Goal: Task Accomplishment & Management: Manage account settings

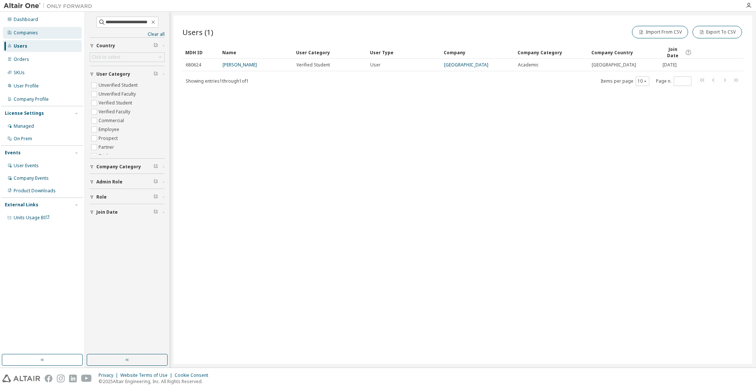
click at [38, 30] on div "Companies" at bounding box center [42, 33] width 79 height 12
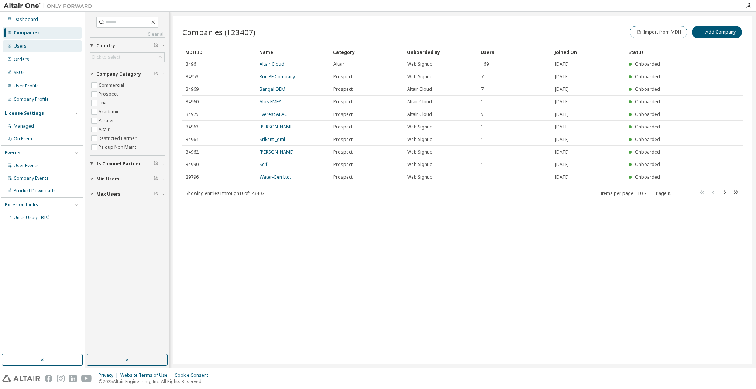
click at [31, 45] on div "Users" at bounding box center [42, 46] width 79 height 12
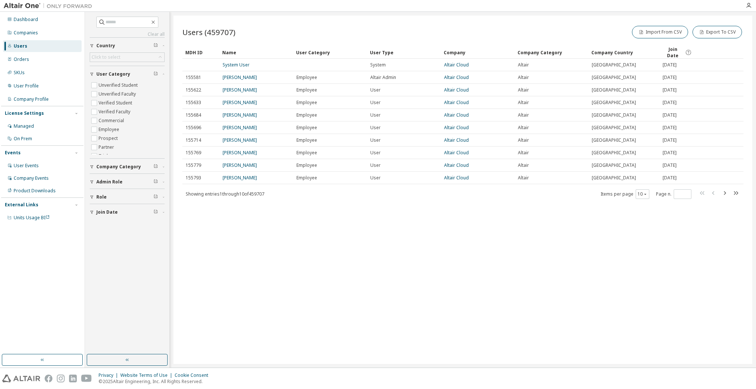
click at [245, 276] on div "Users (459707) Import From CSV Export To CSV Clear Load Save Save As Field Oper…" at bounding box center [462, 190] width 579 height 348
click at [103, 83] on label "Unverified Student" at bounding box center [119, 85] width 41 height 9
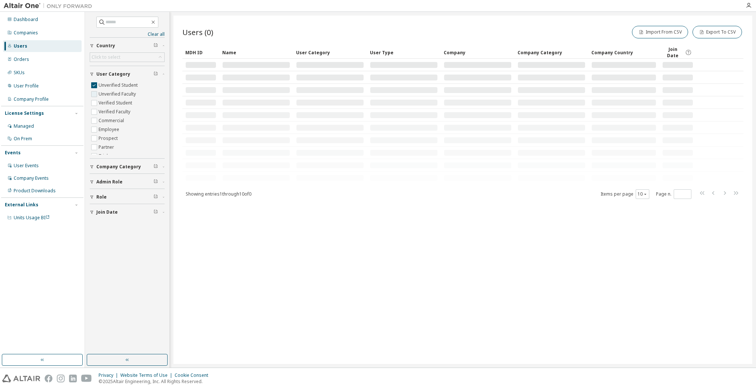
click at [102, 92] on label "Unverified Faculty" at bounding box center [118, 94] width 39 height 9
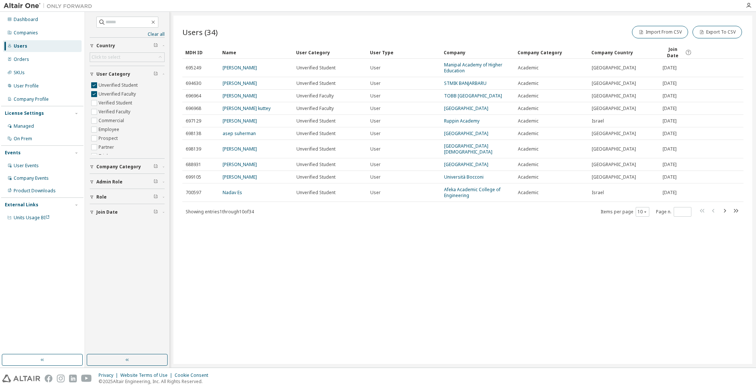
click at [666, 50] on span "Join Date" at bounding box center [672, 52] width 21 height 13
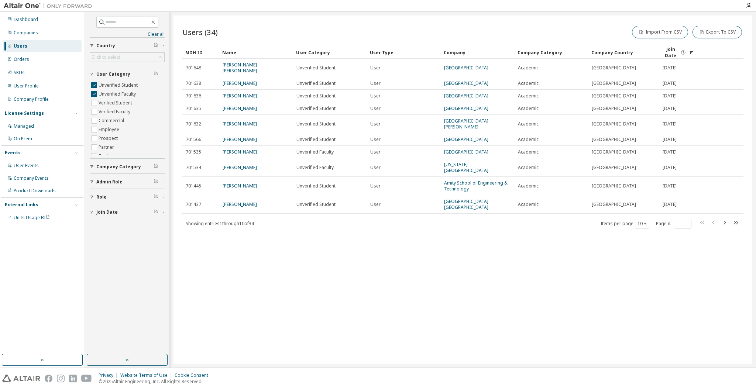
click at [666, 50] on span "Join Date" at bounding box center [670, 52] width 17 height 13
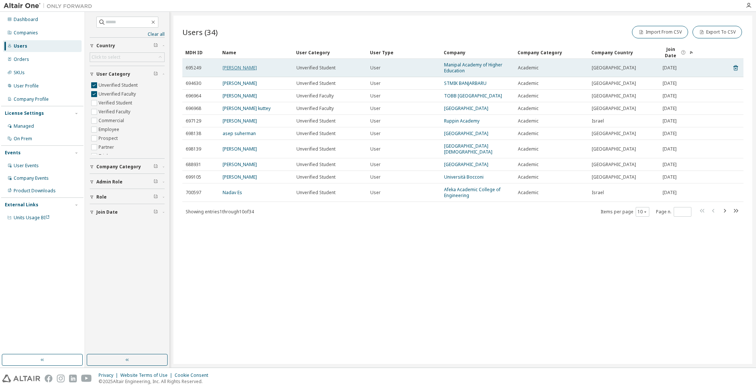
click at [257, 70] on link "[PERSON_NAME]" at bounding box center [240, 68] width 34 height 6
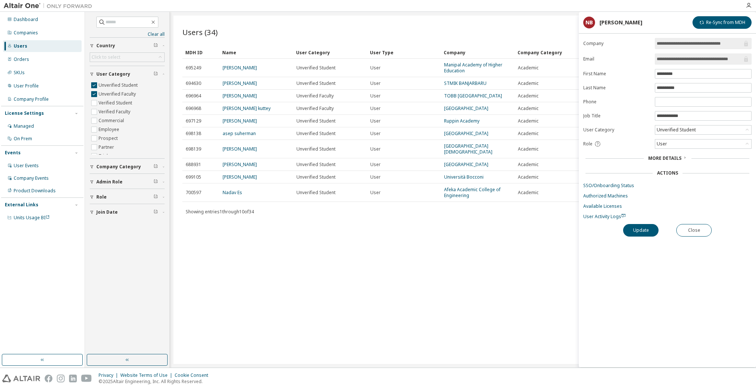
click at [739, 62] on input "**********" at bounding box center [700, 58] width 86 height 7
click at [735, 58] on input "**********" at bounding box center [700, 58] width 86 height 7
click at [680, 58] on input "**********" at bounding box center [699, 58] width 85 height 7
drag, startPoint x: 680, startPoint y: 58, endPoint x: 755, endPoint y: 56, distance: 74.9
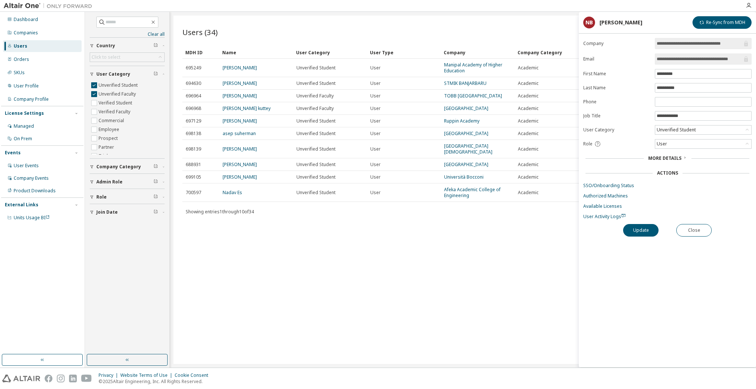
click at [755, 56] on div "**********" at bounding box center [667, 202] width 177 height 329
click at [720, 196] on link "Authorized Machines" at bounding box center [667, 196] width 168 height 6
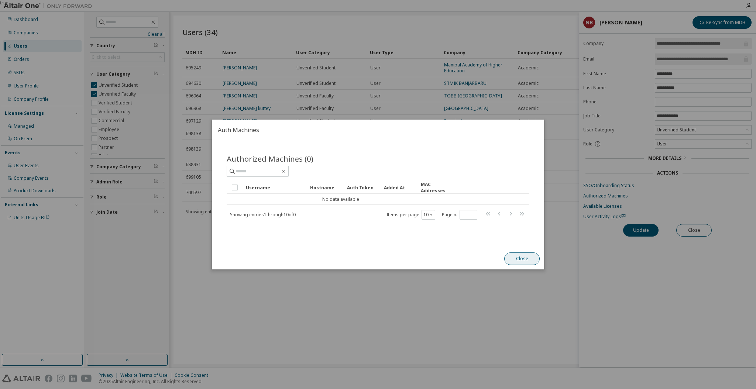
click at [513, 264] on button "Close" at bounding box center [521, 258] width 35 height 13
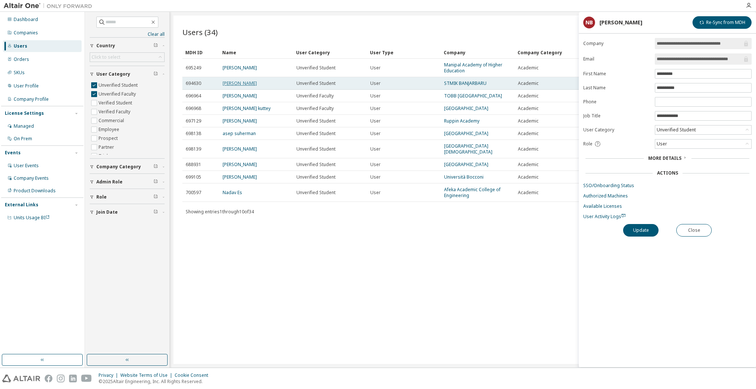
click at [242, 85] on link "[PERSON_NAME]" at bounding box center [240, 83] width 34 height 6
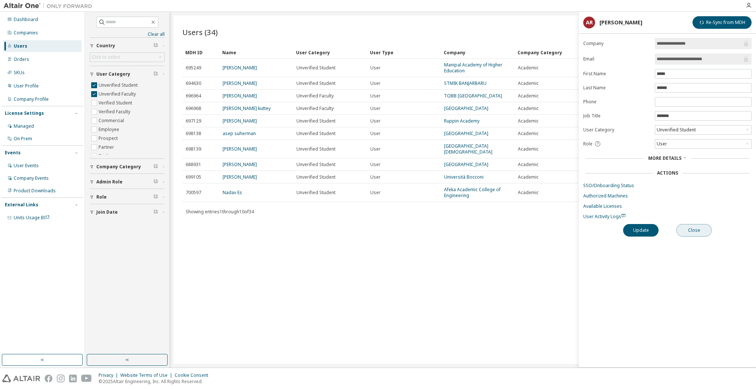
click at [693, 229] on button "Close" at bounding box center [693, 230] width 35 height 13
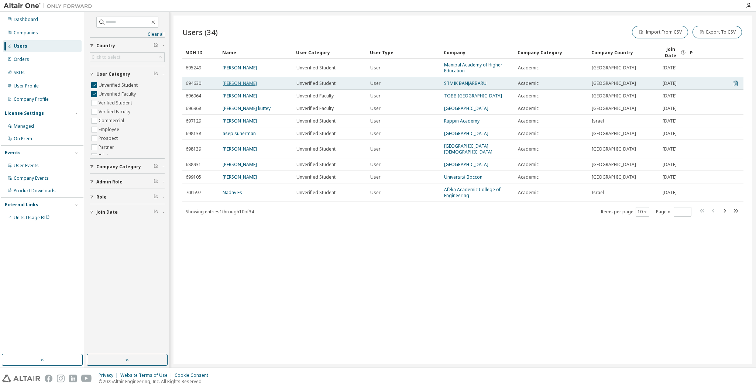
click at [241, 80] on link "[PERSON_NAME]" at bounding box center [240, 83] width 34 height 6
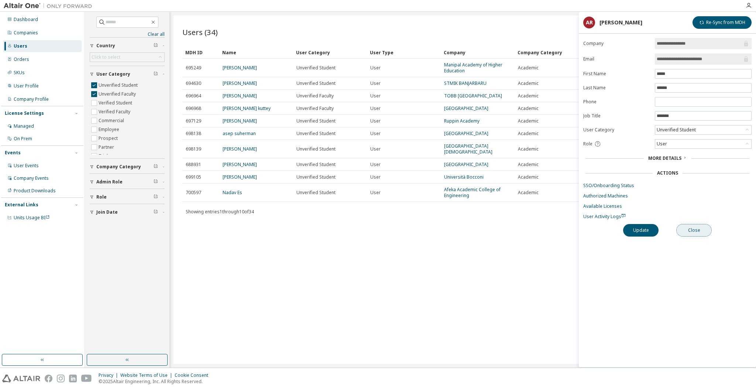
click at [701, 228] on button "Close" at bounding box center [693, 230] width 35 height 13
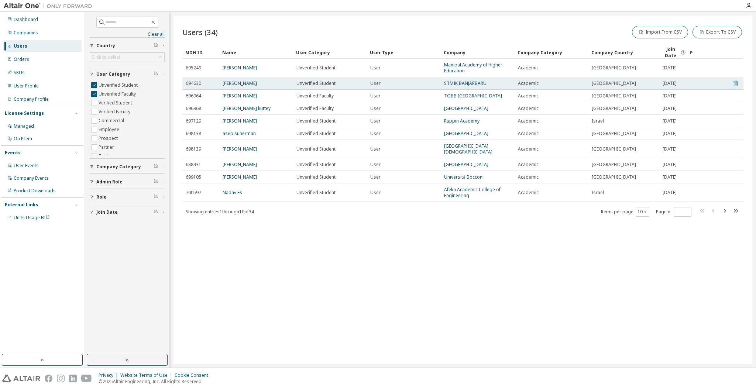
click at [734, 82] on icon at bounding box center [735, 83] width 7 height 9
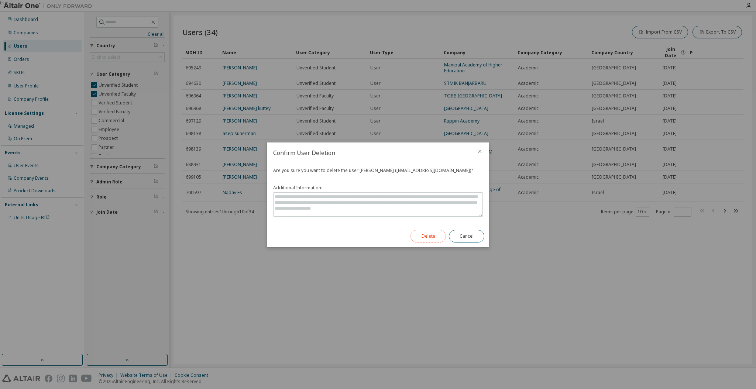
click at [430, 233] on button "Delete" at bounding box center [427, 236] width 35 height 13
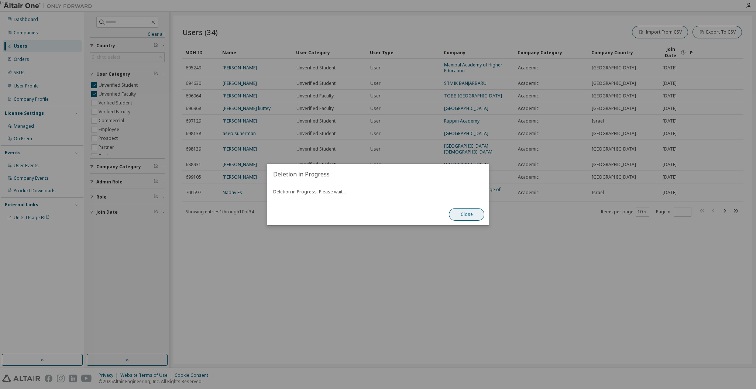
click at [457, 217] on button "Close" at bounding box center [466, 214] width 35 height 13
click at [721, 66] on div "true" at bounding box center [378, 194] width 756 height 389
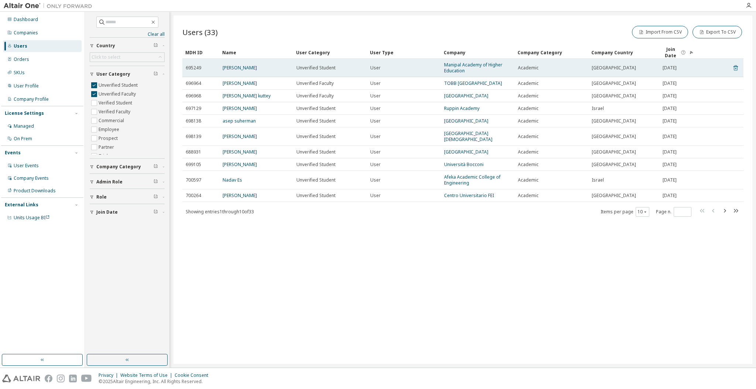
click at [735, 67] on icon at bounding box center [735, 67] width 7 height 9
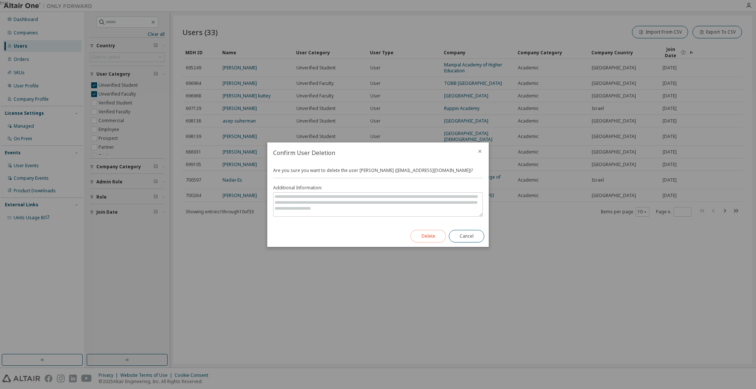
click at [437, 239] on button "Delete" at bounding box center [427, 236] width 35 height 13
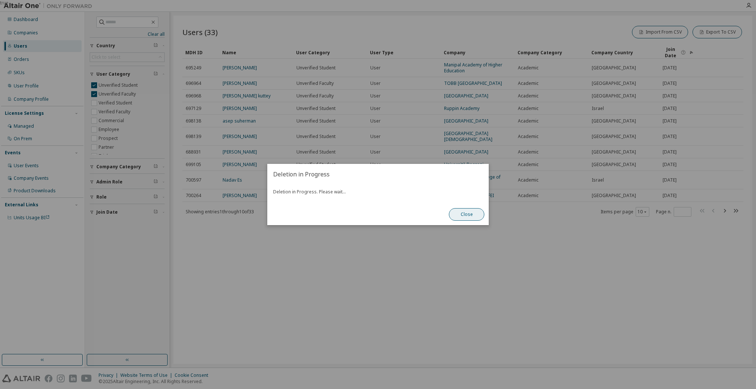
click at [463, 216] on button "Close" at bounding box center [466, 214] width 35 height 13
click at [460, 213] on button "Close" at bounding box center [466, 214] width 35 height 13
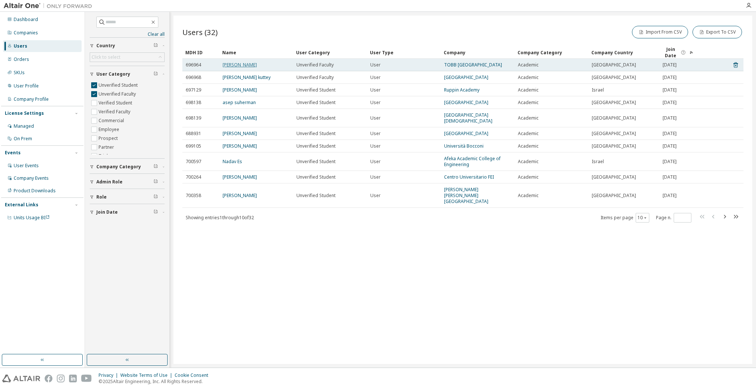
click at [242, 67] on link "[PERSON_NAME]" at bounding box center [240, 65] width 34 height 6
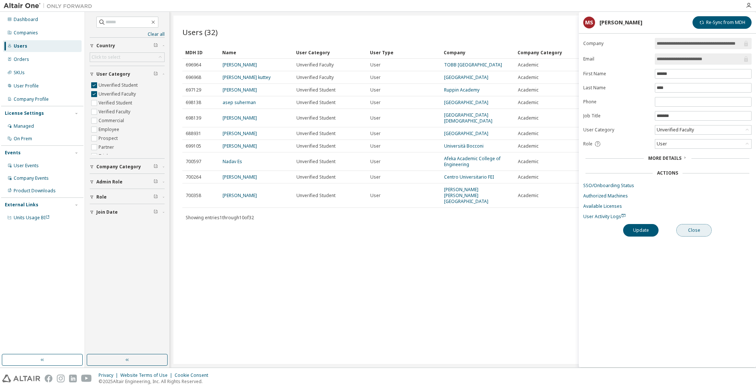
click at [698, 236] on button "Close" at bounding box center [693, 230] width 35 height 13
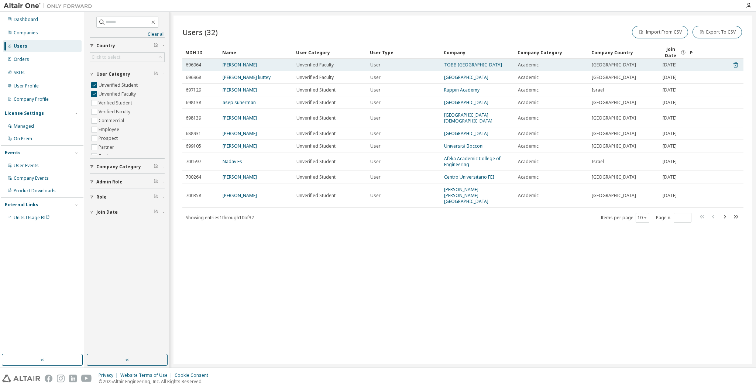
click at [734, 68] on icon at bounding box center [735, 65] width 7 height 9
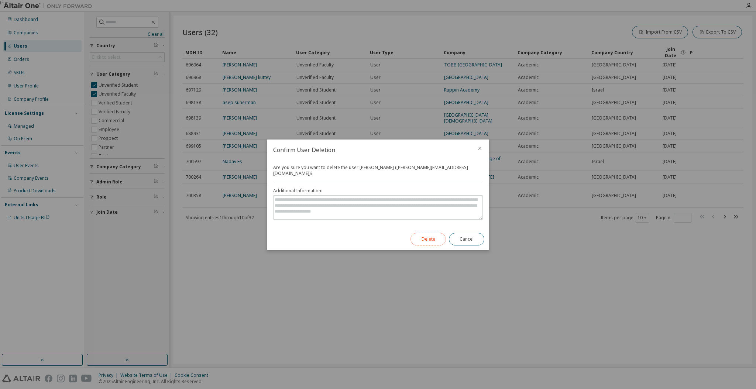
click at [433, 233] on button "Delete" at bounding box center [427, 239] width 35 height 13
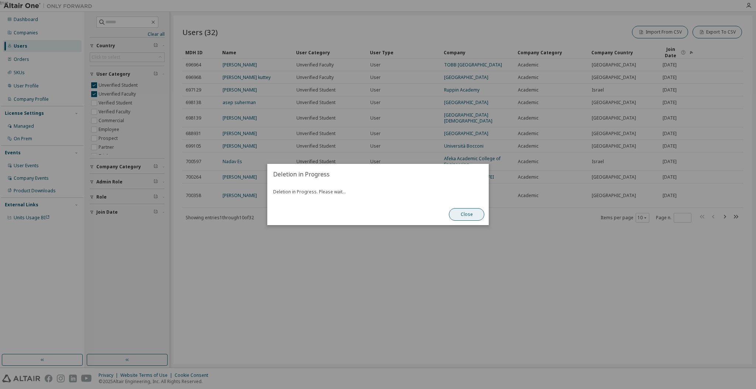
click at [469, 217] on button "Close" at bounding box center [466, 214] width 35 height 13
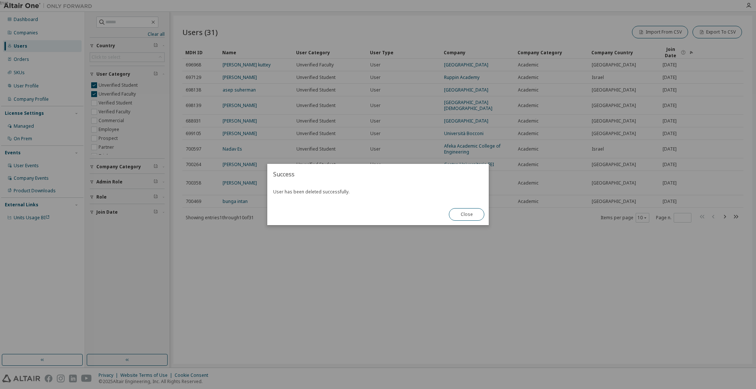
click at [247, 63] on div "true" at bounding box center [378, 194] width 756 height 389
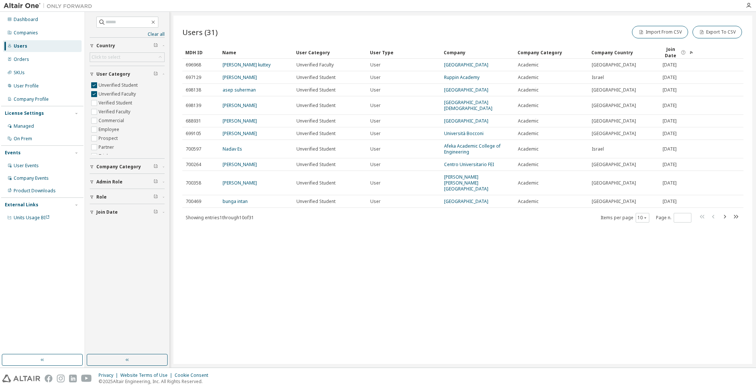
click at [247, 63] on link "[PERSON_NAME] kuttey" at bounding box center [247, 65] width 48 height 6
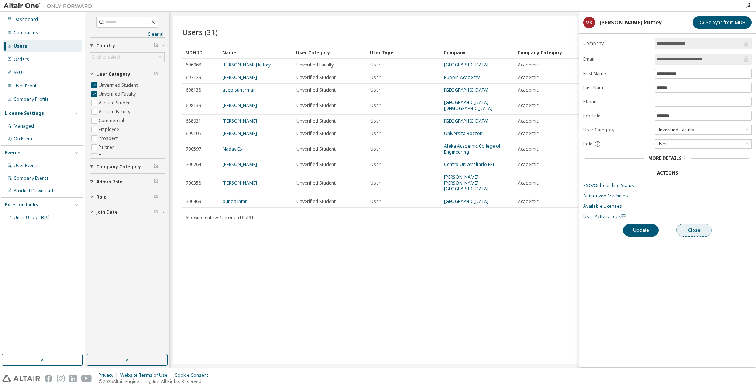
click at [702, 228] on button "Close" at bounding box center [693, 230] width 35 height 13
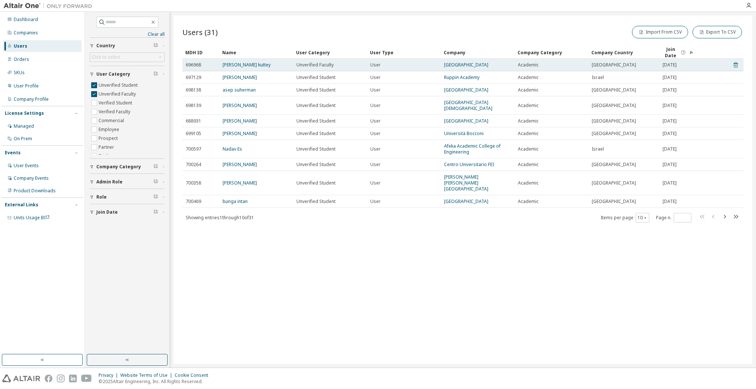
click at [736, 62] on icon at bounding box center [735, 65] width 4 height 6
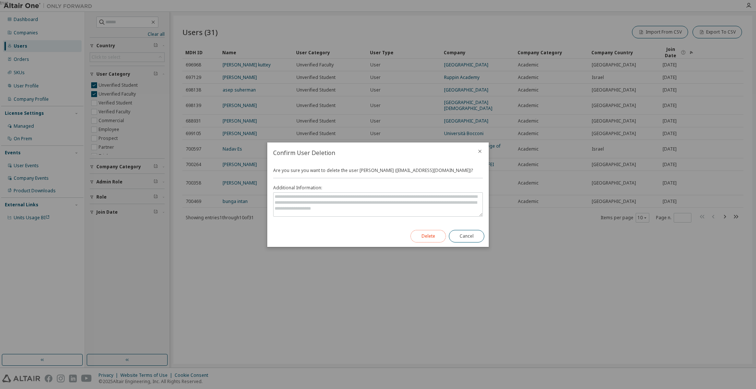
click at [429, 233] on button "Delete" at bounding box center [427, 236] width 35 height 13
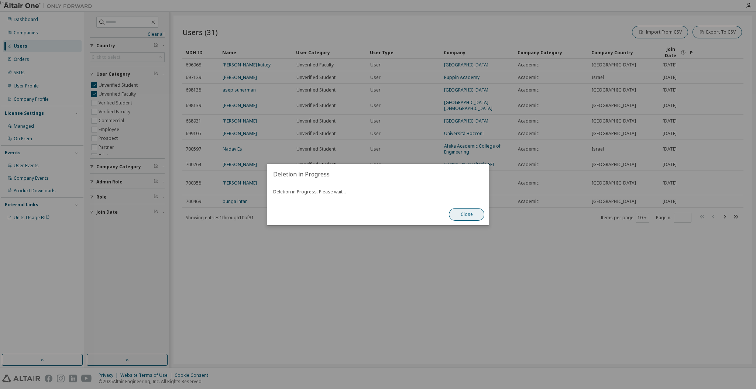
click at [469, 216] on button "Close" at bounding box center [466, 214] width 35 height 13
click at [235, 63] on div "true" at bounding box center [378, 194] width 756 height 389
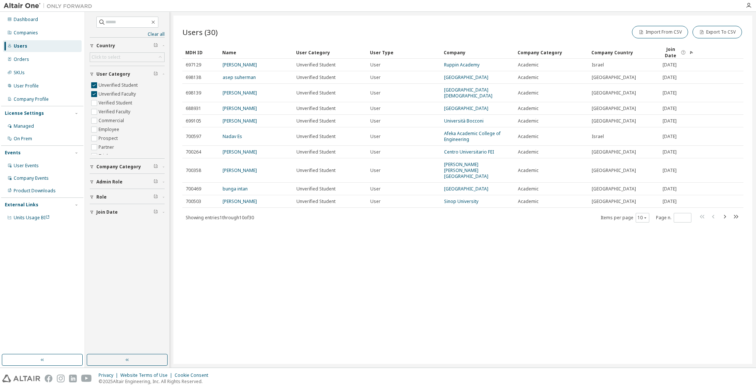
click at [235, 63] on link "[PERSON_NAME]" at bounding box center [240, 65] width 34 height 6
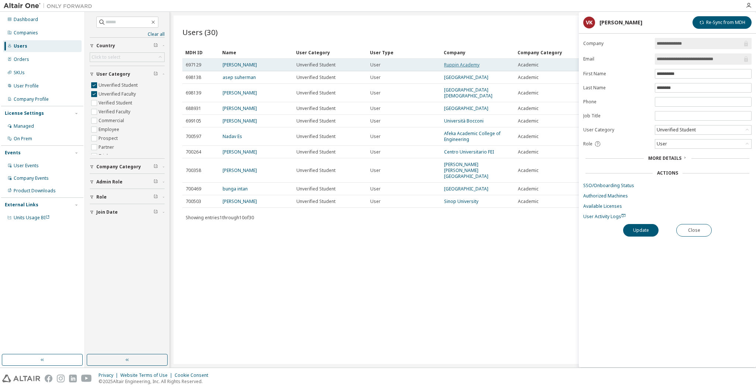
click at [458, 66] on link "Ruppin Academy" at bounding box center [461, 65] width 35 height 6
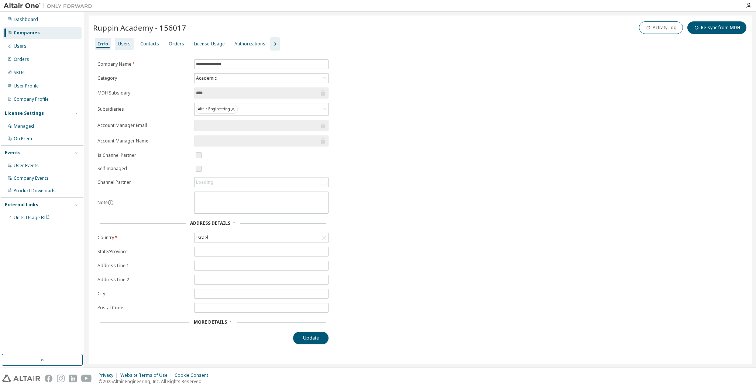
click at [122, 41] on div "Users" at bounding box center [124, 44] width 13 height 6
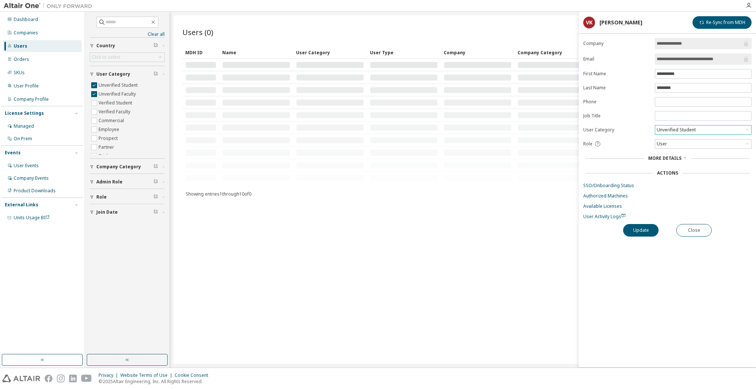
click at [701, 128] on div "Unverified Student" at bounding box center [703, 129] width 96 height 9
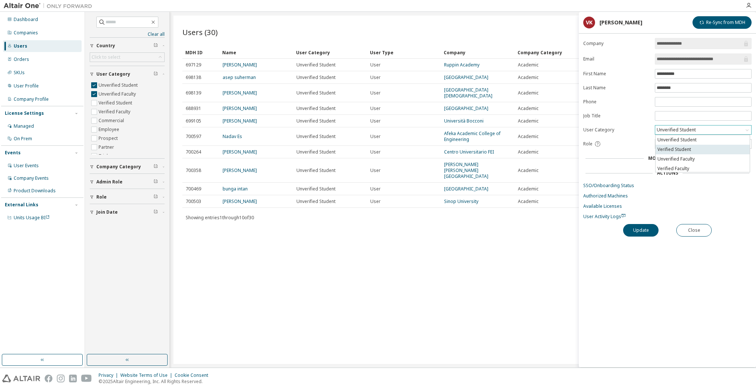
click at [688, 145] on li "Verified Student" at bounding box center [703, 150] width 94 height 10
click at [644, 227] on button "Update" at bounding box center [640, 230] width 35 height 13
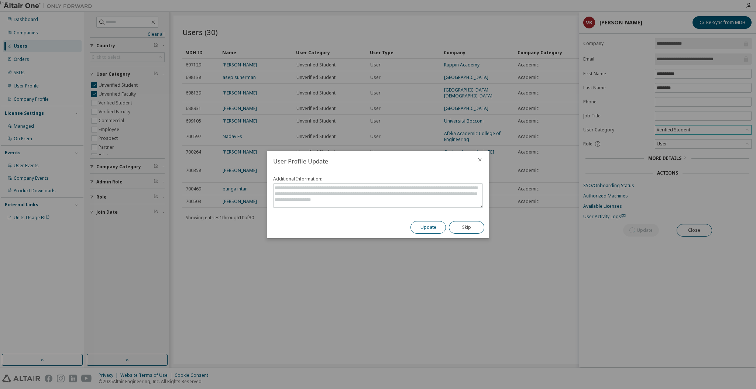
click at [434, 226] on button "Update" at bounding box center [427, 227] width 35 height 13
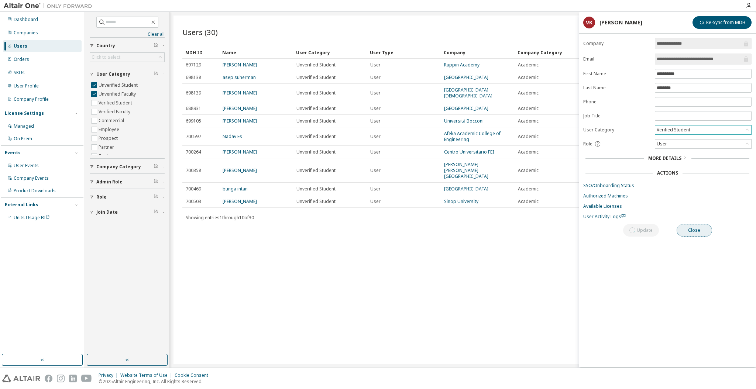
click at [695, 233] on button "Close" at bounding box center [694, 230] width 35 height 13
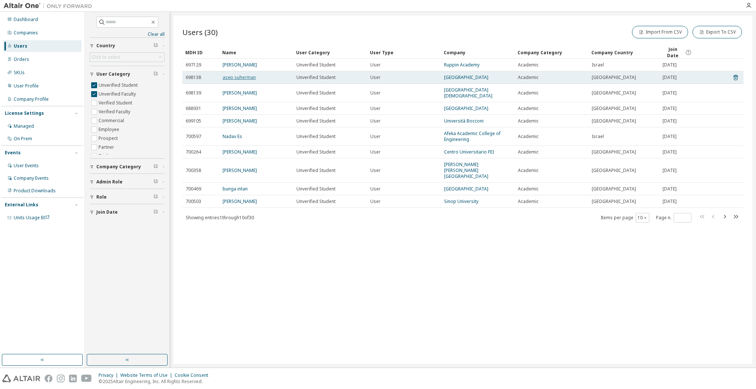
click at [239, 77] on link "asep suherman" at bounding box center [239, 77] width 33 height 6
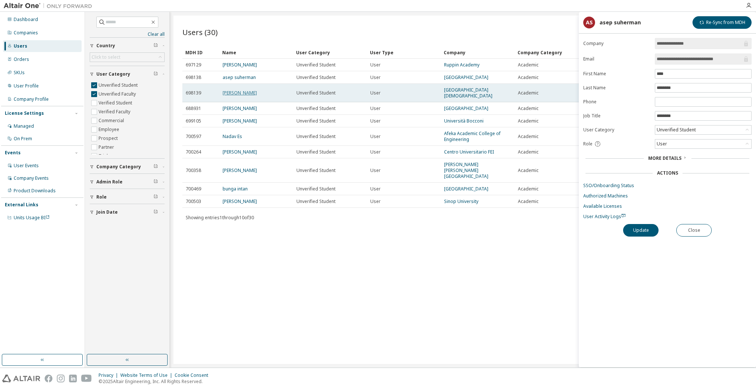
click at [240, 90] on link "[PERSON_NAME]" at bounding box center [240, 93] width 34 height 6
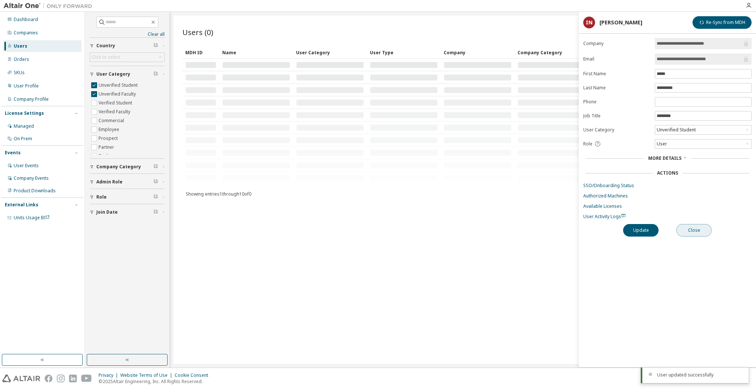
click at [692, 235] on button "Close" at bounding box center [693, 230] width 35 height 13
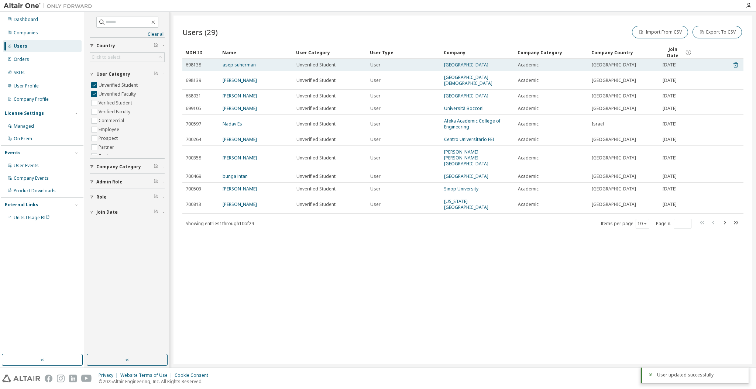
click at [734, 62] on icon at bounding box center [735, 65] width 4 height 6
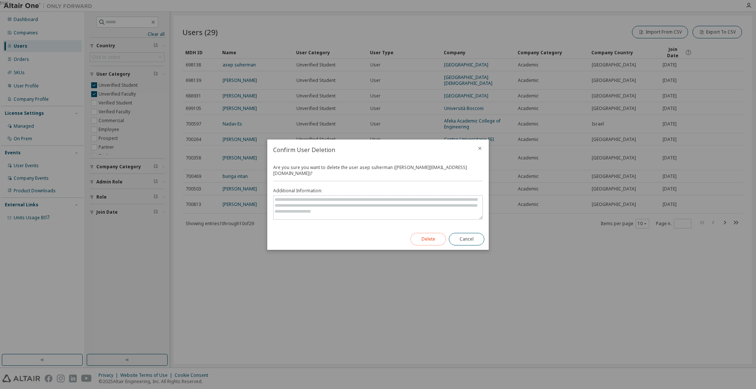
click at [432, 233] on button "Delete" at bounding box center [427, 239] width 35 height 13
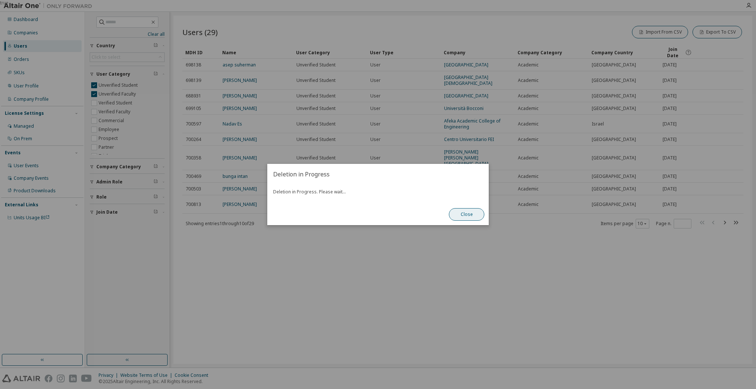
click at [472, 209] on button "Close" at bounding box center [466, 214] width 35 height 13
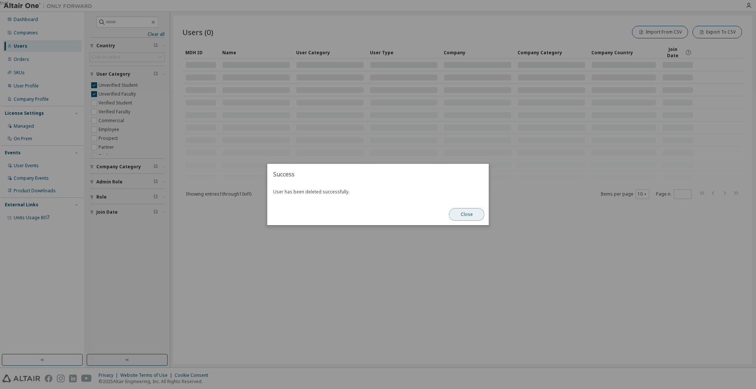
click at [476, 216] on button "Close" at bounding box center [466, 214] width 35 height 13
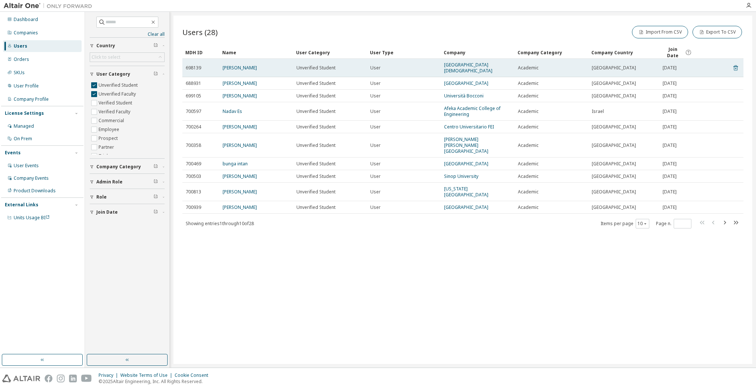
click at [735, 65] on icon at bounding box center [735, 68] width 4 height 6
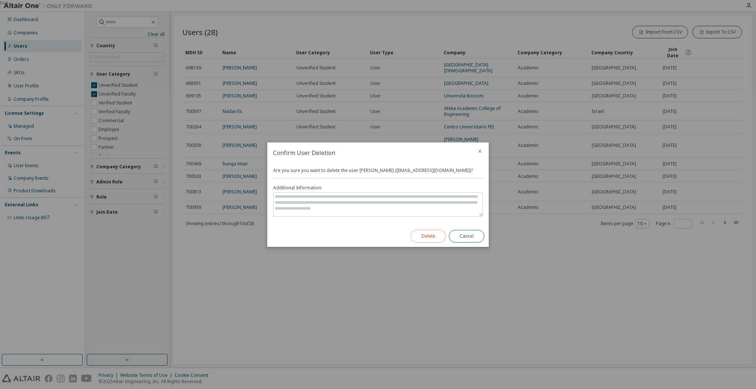
click at [424, 233] on button "Delete" at bounding box center [427, 236] width 35 height 13
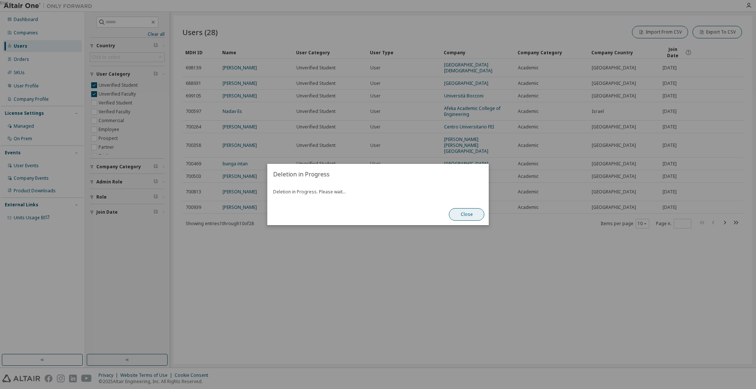
click at [461, 215] on button "Close" at bounding box center [466, 214] width 35 height 13
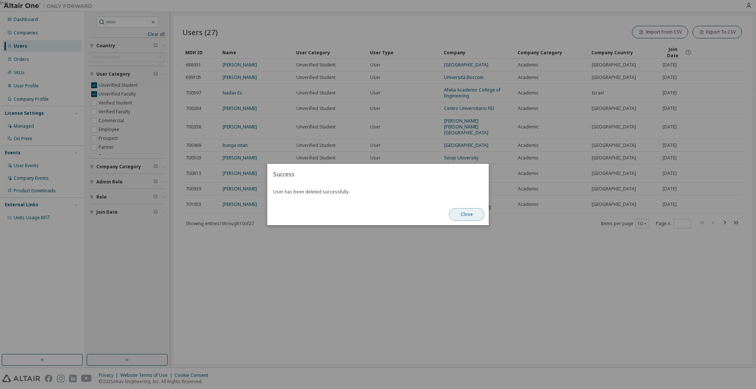
click at [461, 215] on button "Close" at bounding box center [466, 214] width 35 height 13
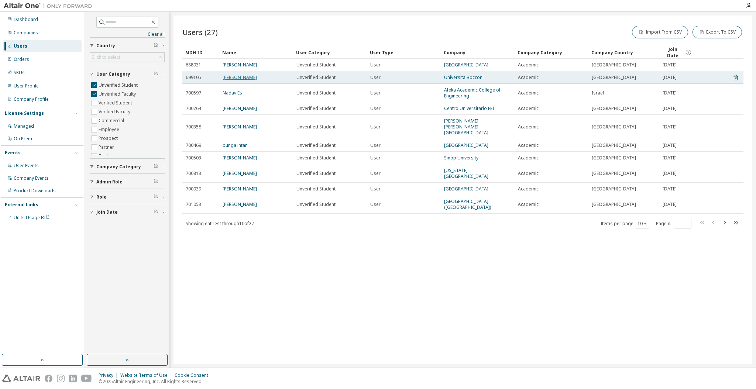
click at [231, 77] on link "[PERSON_NAME]" at bounding box center [240, 77] width 34 height 6
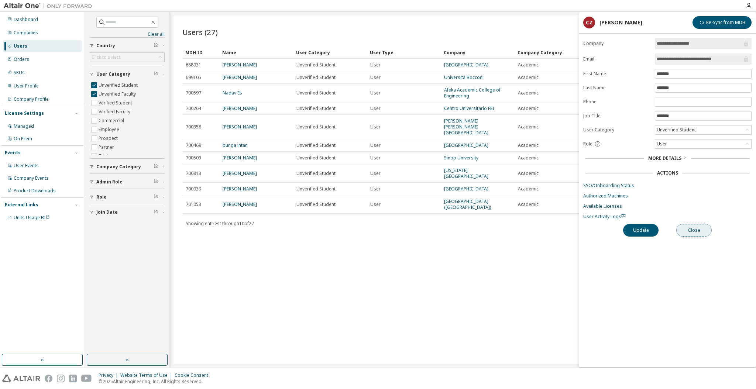
click at [692, 227] on button "Close" at bounding box center [693, 230] width 35 height 13
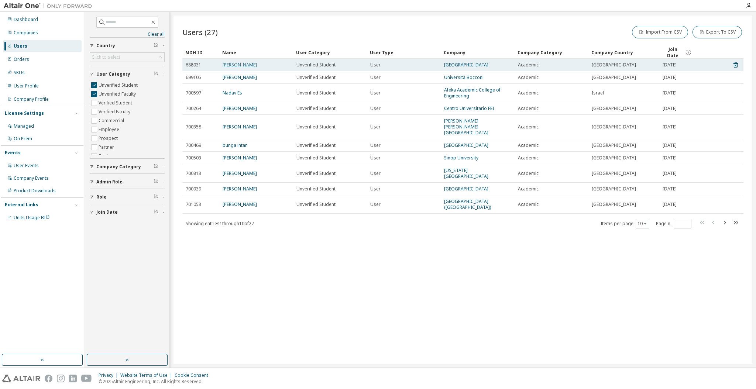
click at [223, 65] on link "[PERSON_NAME]" at bounding box center [240, 65] width 34 height 6
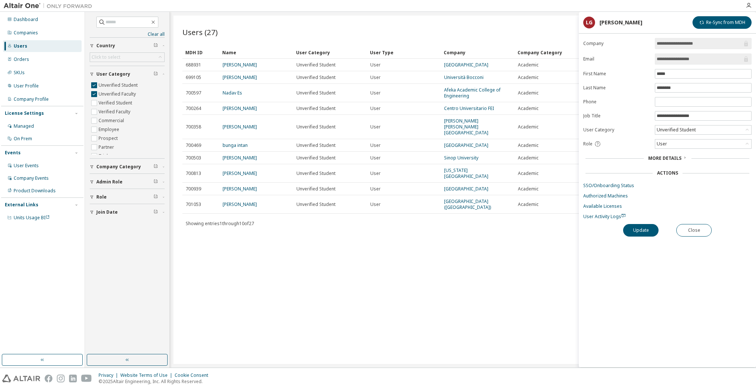
drag, startPoint x: 703, startPoint y: 58, endPoint x: 678, endPoint y: 62, distance: 25.7
click at [678, 62] on input "**********" at bounding box center [700, 58] width 86 height 7
click at [682, 232] on button "Close" at bounding box center [693, 230] width 35 height 13
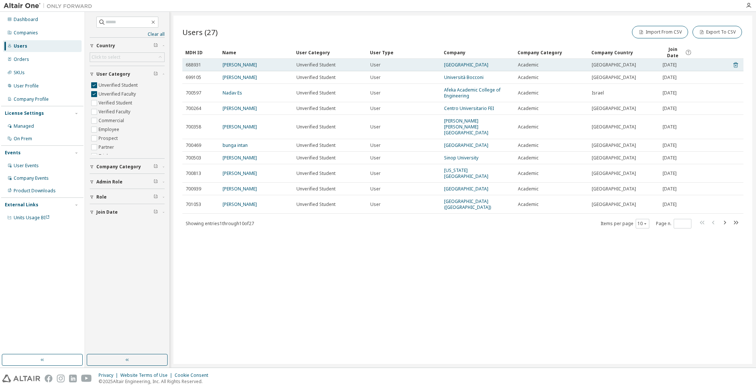
click at [734, 66] on icon at bounding box center [735, 65] width 7 height 9
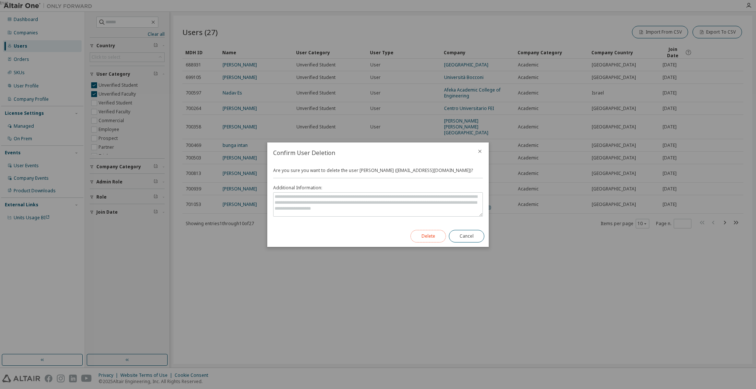
click at [441, 231] on button "Delete" at bounding box center [427, 236] width 35 height 13
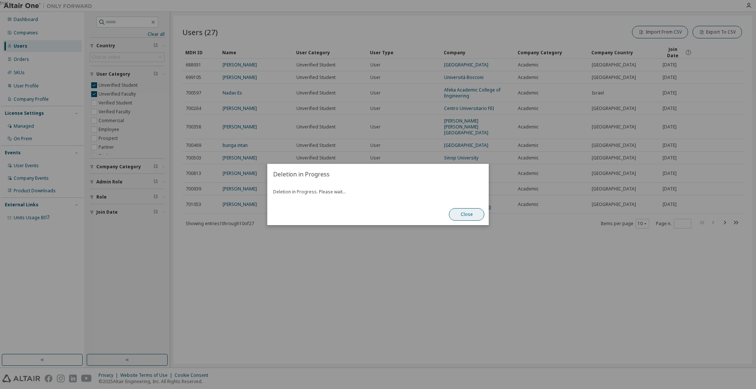
click at [467, 215] on button "Close" at bounding box center [466, 214] width 35 height 13
click at [361, 266] on div "true" at bounding box center [378, 194] width 756 height 389
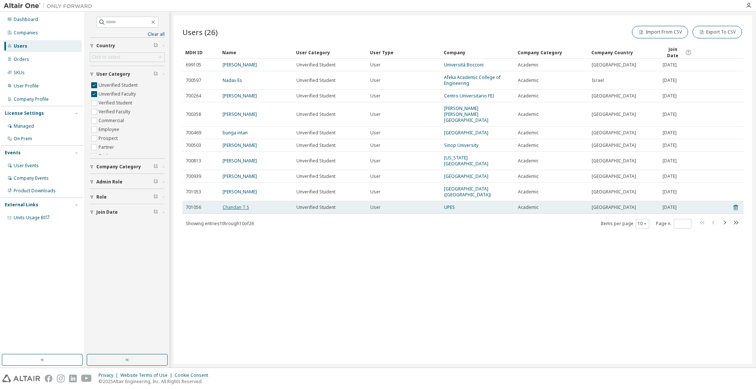
click at [231, 204] on link "Chandan T S" at bounding box center [236, 207] width 27 height 6
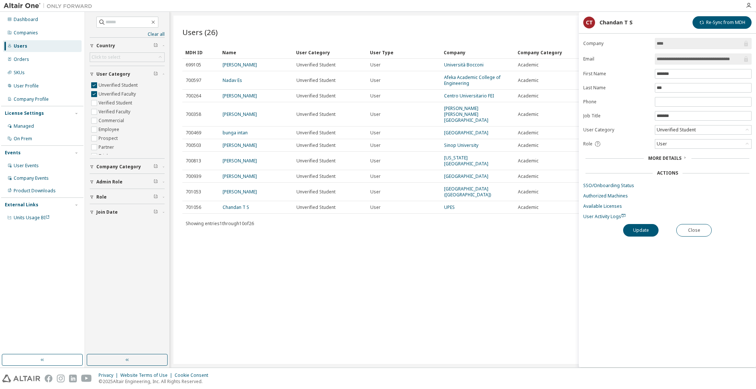
click at [230, 189] on link "[PERSON_NAME]" at bounding box center [240, 192] width 34 height 6
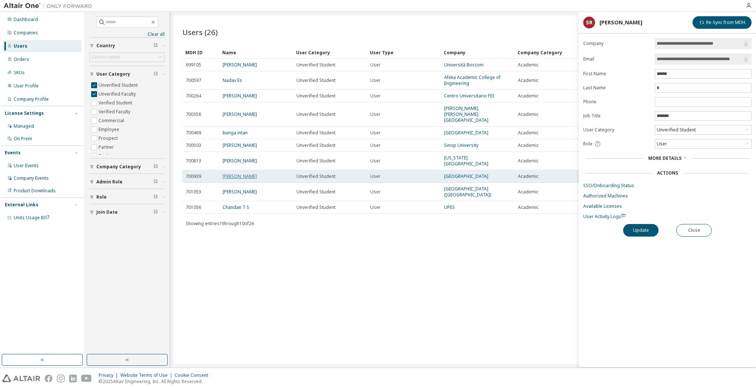
click at [230, 173] on link "[PERSON_NAME]" at bounding box center [240, 176] width 34 height 6
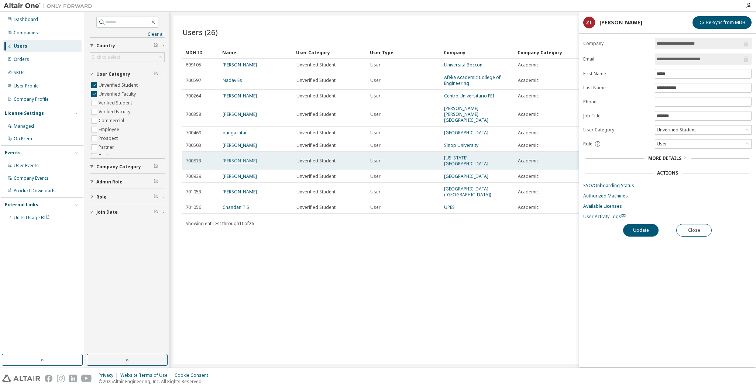
click at [231, 158] on link "[PERSON_NAME]" at bounding box center [240, 161] width 34 height 6
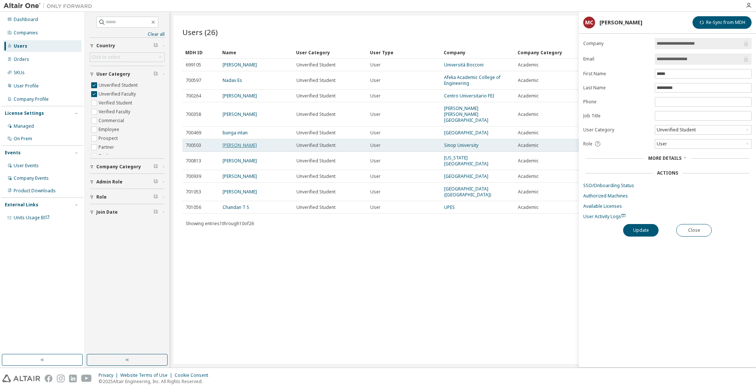
click at [235, 142] on link "[PERSON_NAME]" at bounding box center [240, 145] width 34 height 6
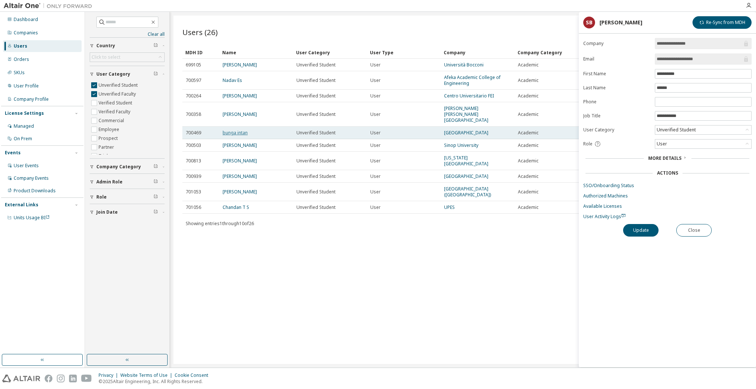
click at [238, 130] on link "bunga intan" at bounding box center [235, 133] width 25 height 6
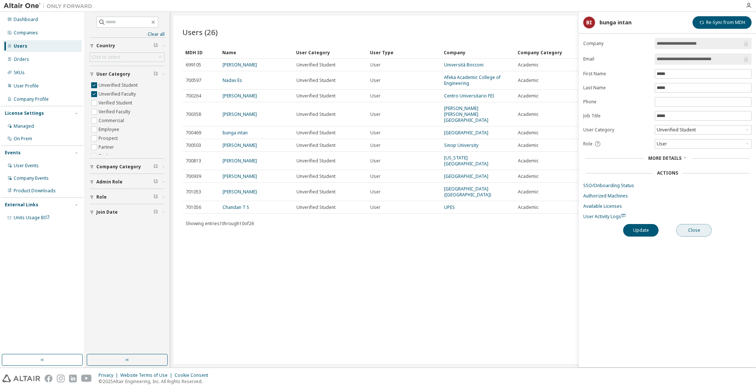
click at [703, 231] on button "Close" at bounding box center [693, 230] width 35 height 13
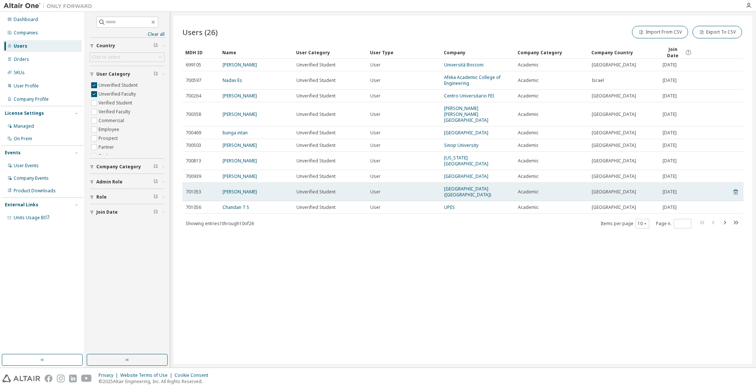
click at [735, 192] on icon at bounding box center [735, 193] width 2 height 2
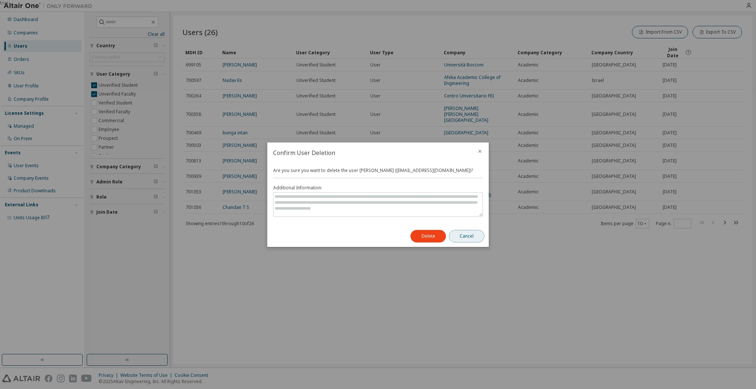
click at [471, 230] on button "Cancel" at bounding box center [466, 236] width 35 height 13
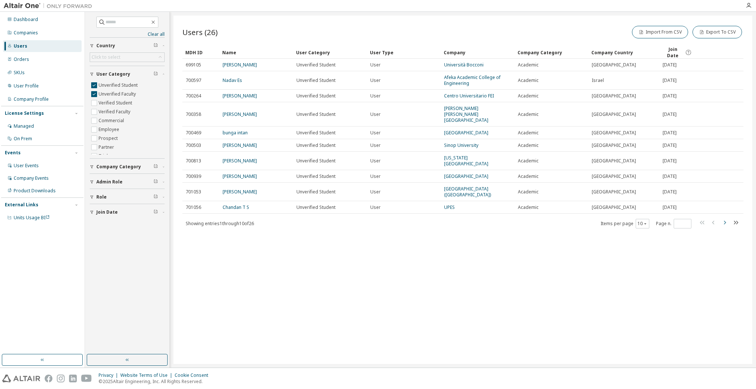
click at [727, 218] on icon "button" at bounding box center [724, 222] width 9 height 9
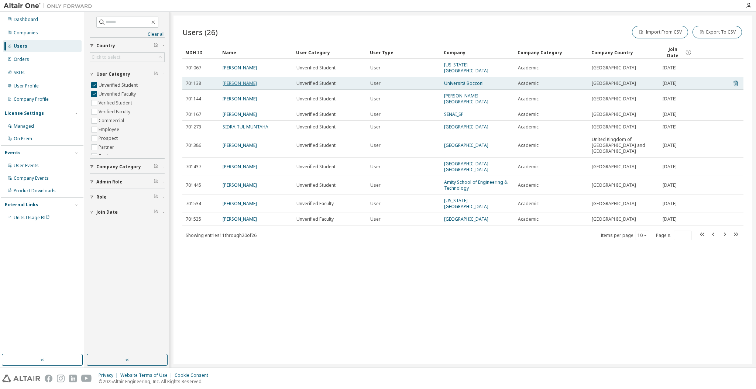
click at [251, 85] on link "[PERSON_NAME]" at bounding box center [240, 83] width 34 height 6
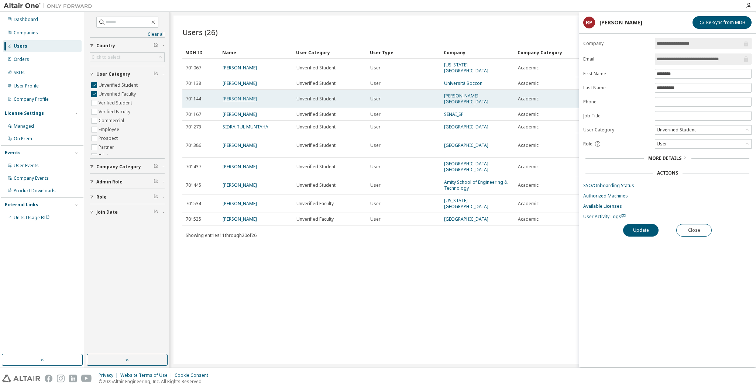
click at [251, 96] on link "[PERSON_NAME]" at bounding box center [240, 99] width 34 height 6
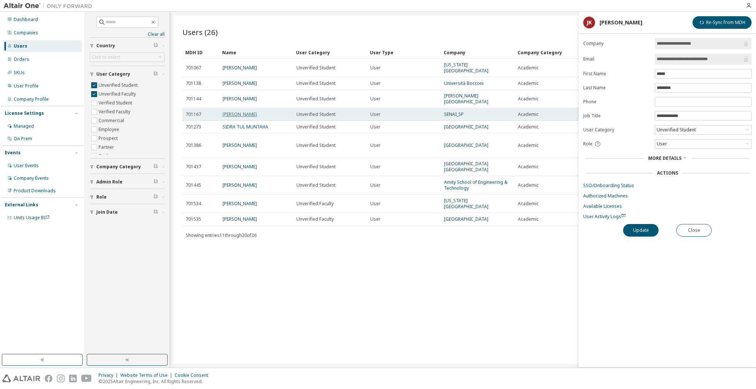
click at [249, 111] on link "[PERSON_NAME]" at bounding box center [240, 114] width 34 height 6
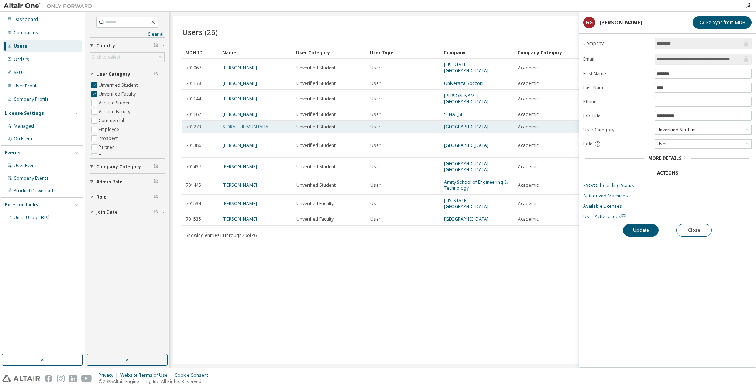
click at [249, 124] on link "SIDRA TUL MUNTAHA" at bounding box center [246, 127] width 46 height 6
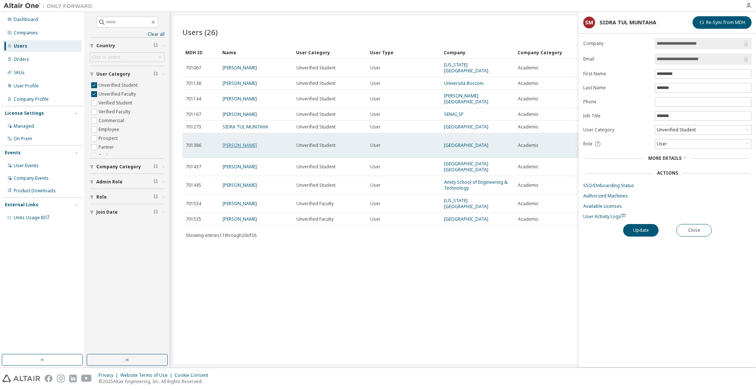
click at [250, 142] on link "[PERSON_NAME]" at bounding box center [240, 145] width 34 height 6
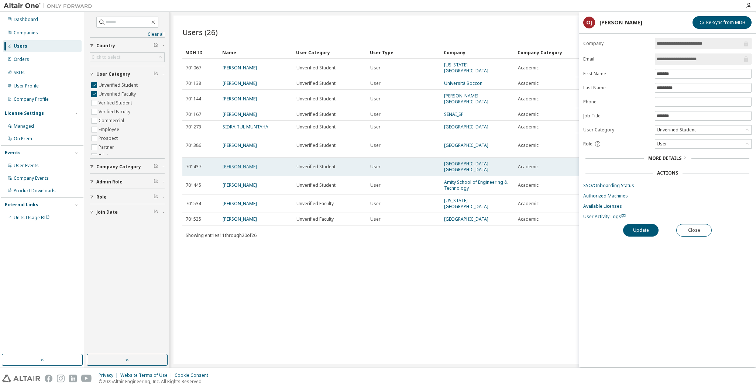
click at [245, 164] on link "[PERSON_NAME]" at bounding box center [240, 167] width 34 height 6
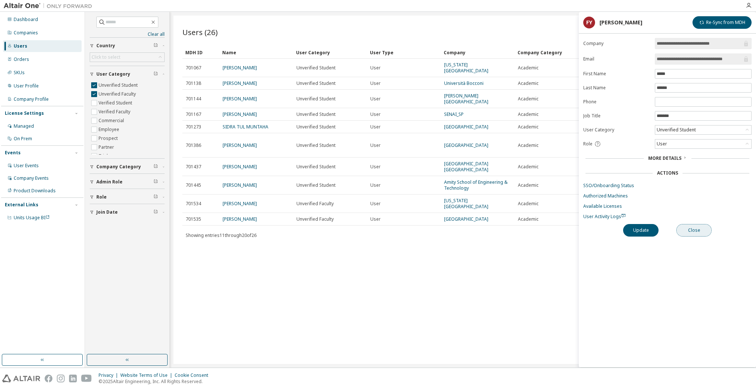
click at [693, 227] on button "Close" at bounding box center [693, 230] width 35 height 13
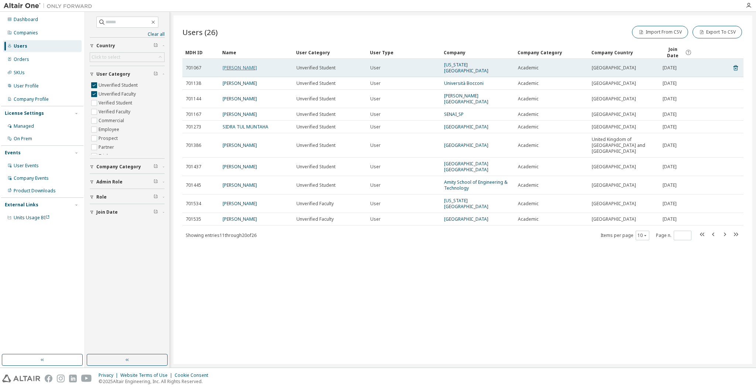
click at [240, 66] on link "[PERSON_NAME]" at bounding box center [240, 68] width 34 height 6
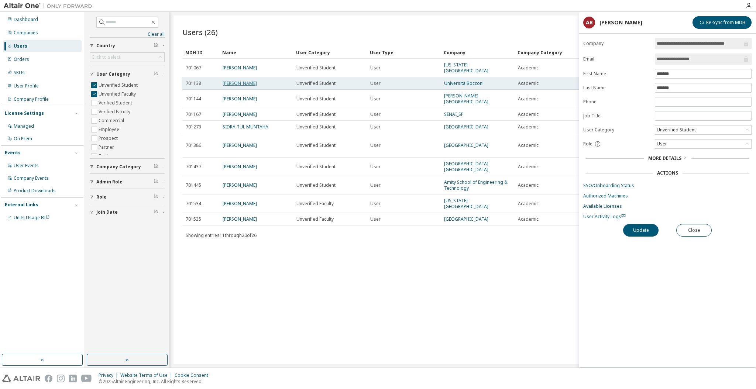
click at [240, 81] on link "[PERSON_NAME]" at bounding box center [240, 83] width 34 height 6
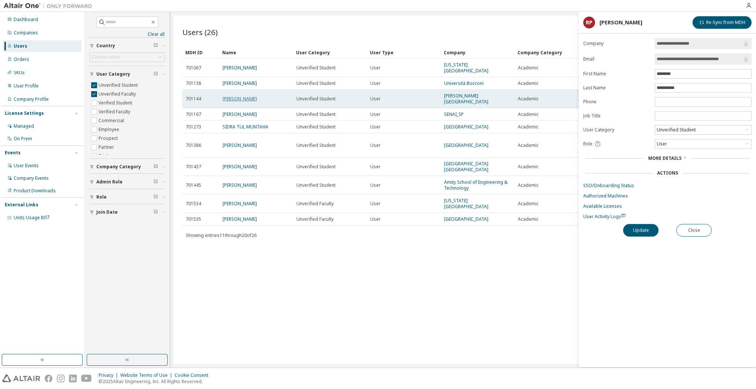
click at [240, 96] on link "[PERSON_NAME]" at bounding box center [240, 99] width 34 height 6
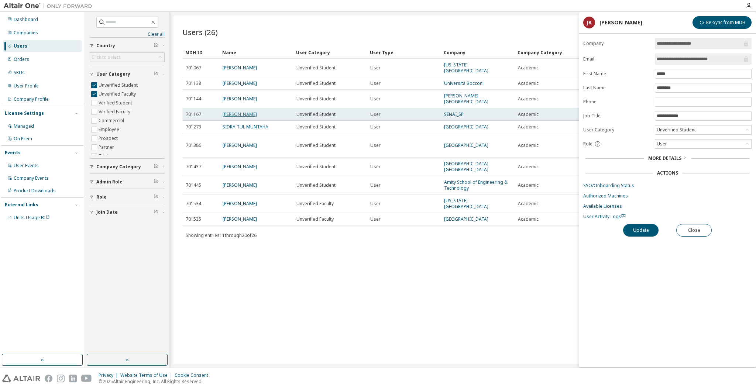
click at [238, 111] on link "[PERSON_NAME]" at bounding box center [240, 114] width 34 height 6
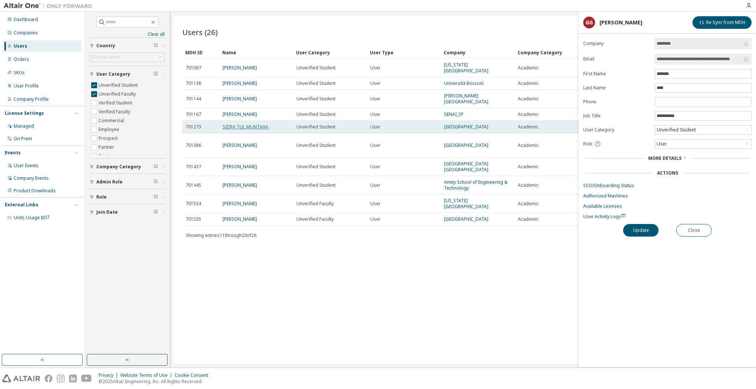
click at [238, 124] on link "SIDRA TUL MUNTAHA" at bounding box center [246, 127] width 46 height 6
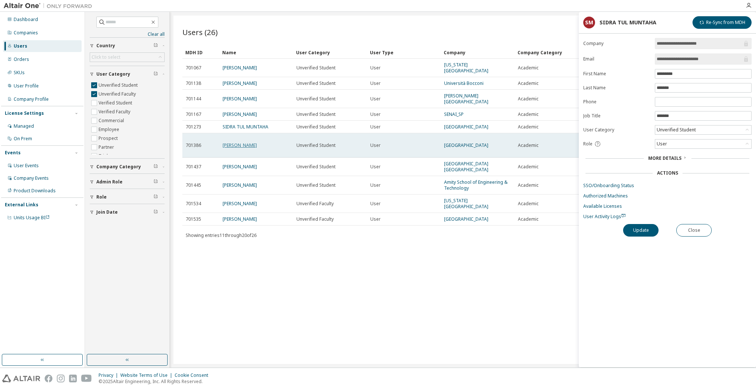
click at [242, 142] on link "[PERSON_NAME]" at bounding box center [240, 145] width 34 height 6
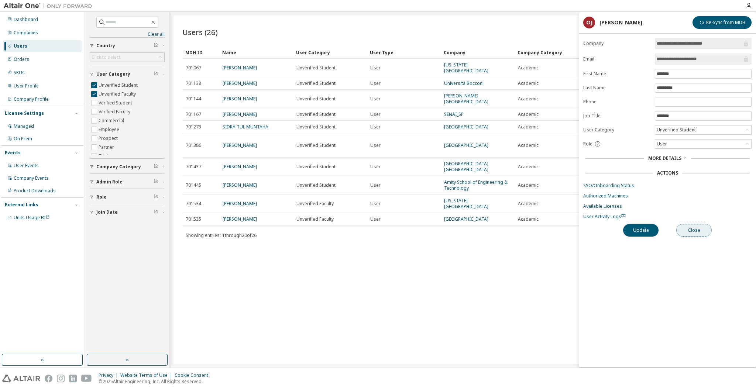
click at [699, 230] on button "Close" at bounding box center [693, 230] width 35 height 13
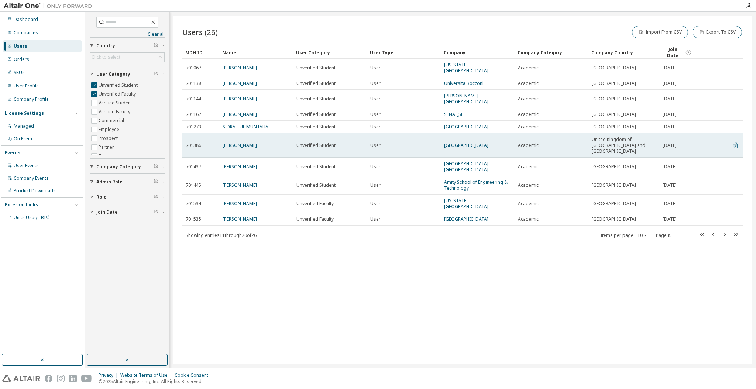
click at [737, 143] on icon at bounding box center [735, 146] width 4 height 6
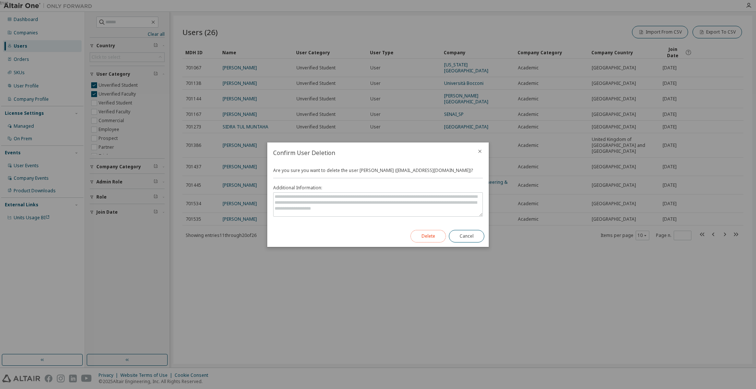
click at [434, 238] on button "Delete" at bounding box center [427, 236] width 35 height 13
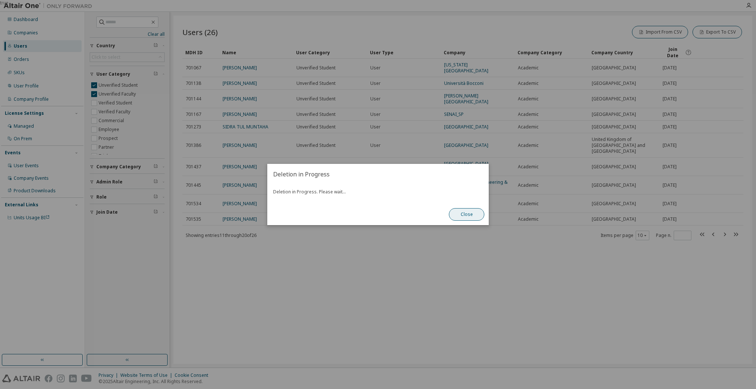
click at [470, 217] on button "Close" at bounding box center [466, 214] width 35 height 13
click at [474, 216] on button "Close" at bounding box center [466, 214] width 35 height 13
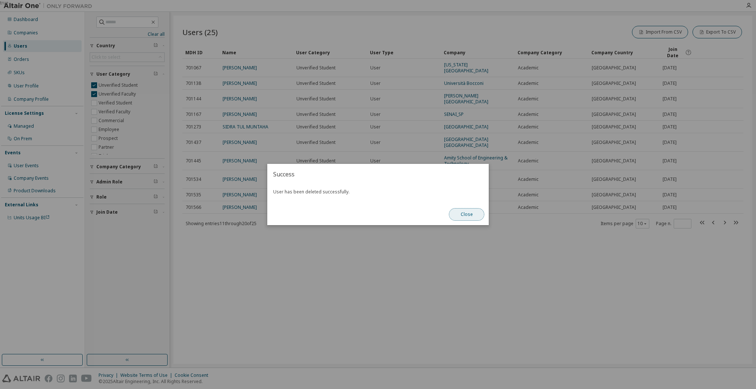
click at [472, 217] on button "Close" at bounding box center [466, 214] width 35 height 13
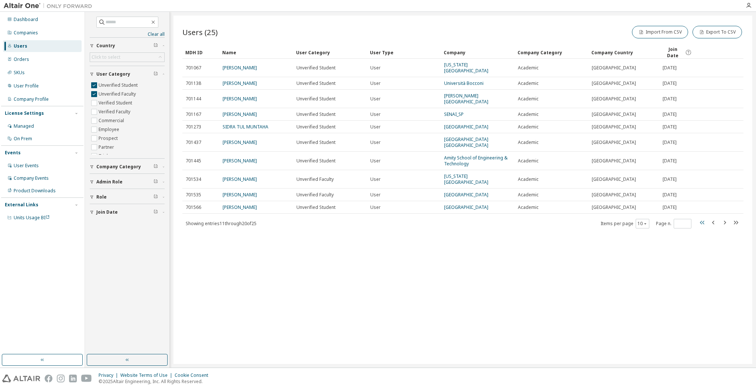
click at [702, 218] on icon "button" at bounding box center [702, 222] width 9 height 9
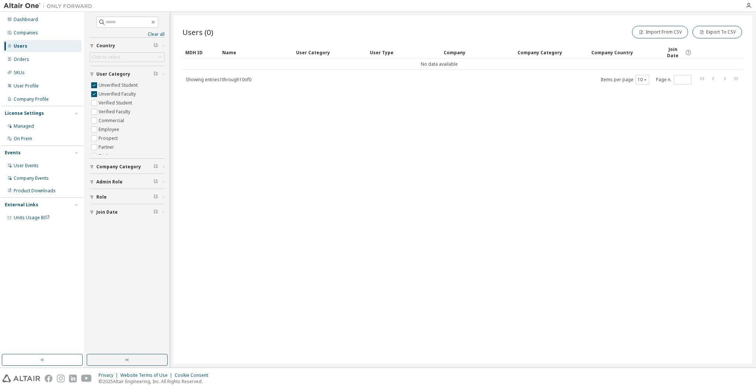
type input "*"
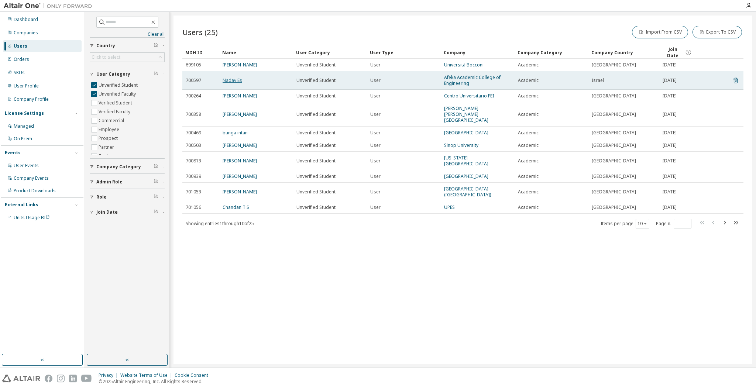
click at [237, 78] on link "Nadav Es" at bounding box center [233, 80] width 20 height 6
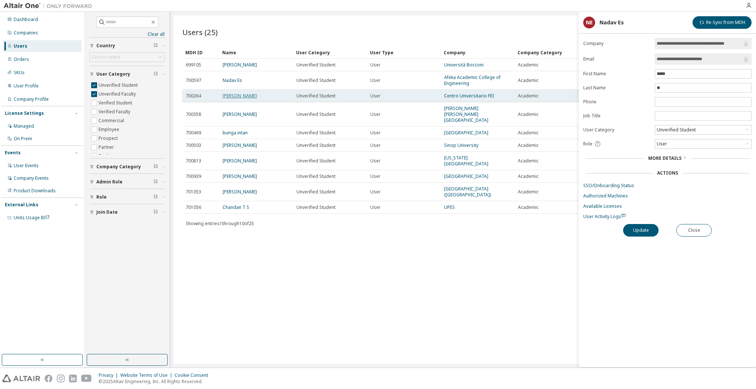
click at [237, 95] on link "[PERSON_NAME]" at bounding box center [240, 96] width 34 height 6
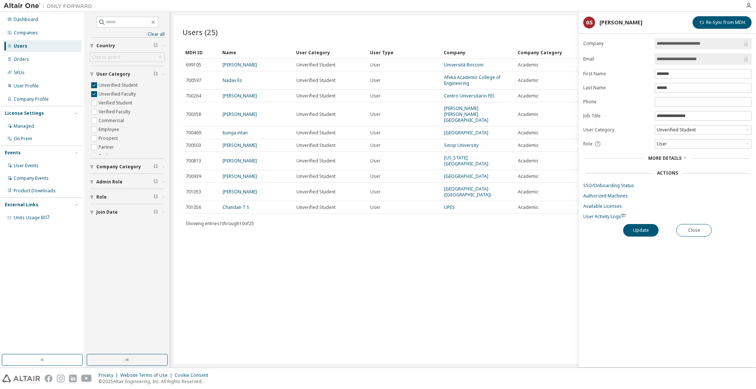
drag, startPoint x: 719, startPoint y: 59, endPoint x: 690, endPoint y: 59, distance: 28.4
click at [690, 59] on input "**********" at bounding box center [700, 58] width 86 height 7
click at [691, 230] on button "Close" at bounding box center [693, 230] width 35 height 13
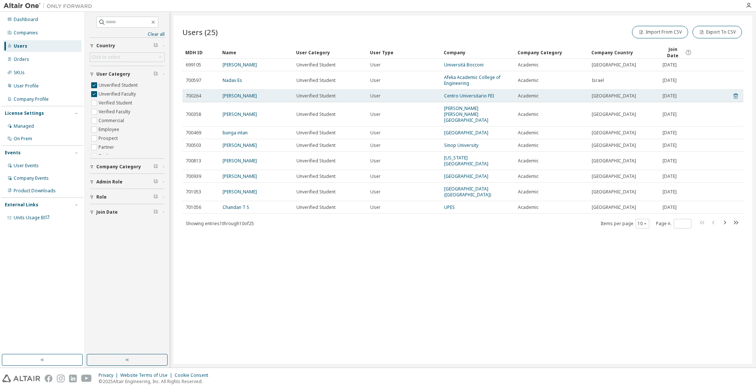
click at [737, 93] on icon at bounding box center [735, 96] width 7 height 9
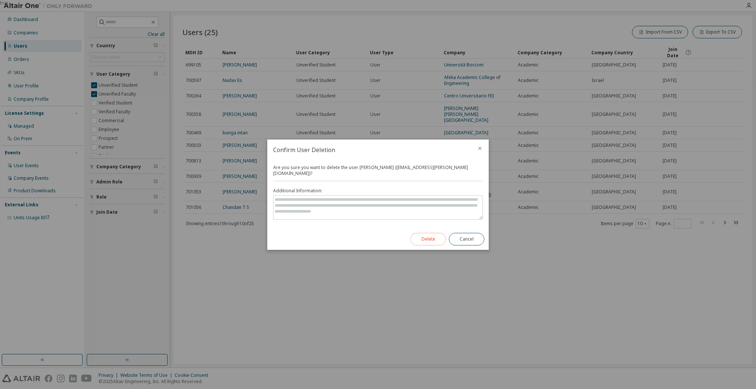
click at [427, 235] on button "Delete" at bounding box center [427, 239] width 35 height 13
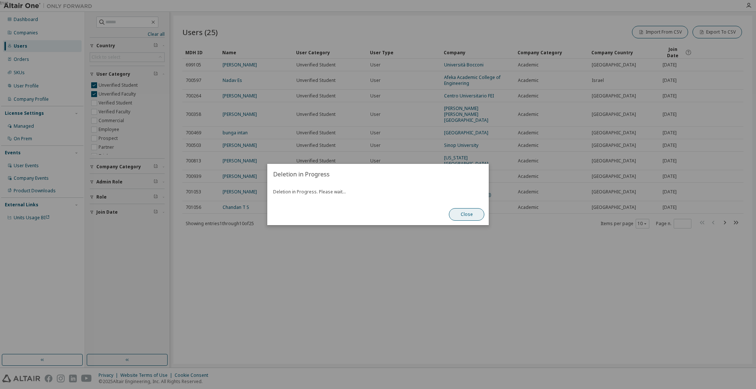
click at [463, 213] on button "Close" at bounding box center [466, 214] width 35 height 13
click at [469, 213] on button "Close" at bounding box center [466, 214] width 35 height 13
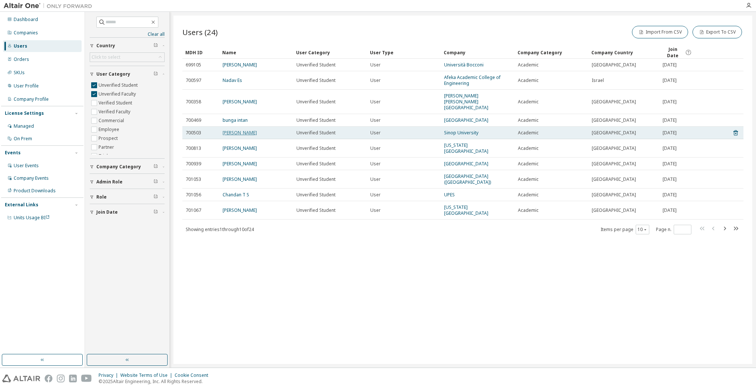
click at [225, 130] on link "[PERSON_NAME]" at bounding box center [240, 133] width 34 height 6
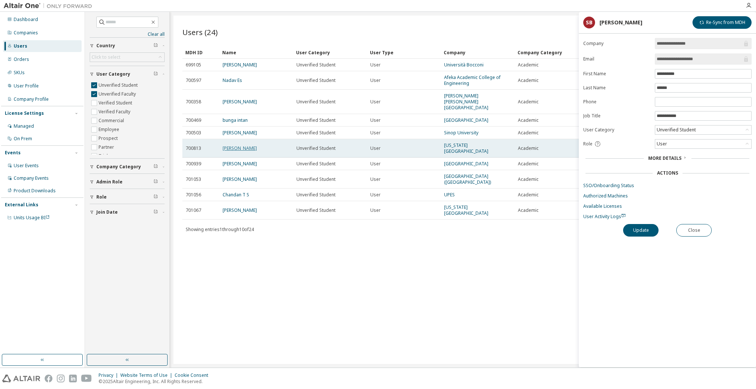
click at [231, 145] on link "[PERSON_NAME]" at bounding box center [240, 148] width 34 height 6
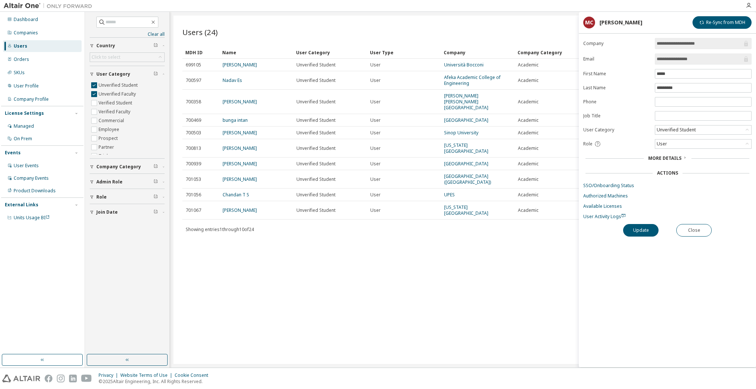
drag, startPoint x: 719, startPoint y: 53, endPoint x: 683, endPoint y: 61, distance: 37.0
click at [683, 61] on span "**********" at bounding box center [703, 59] width 97 height 11
click at [714, 132] on div "Unverified Student" at bounding box center [703, 129] width 96 height 9
click at [699, 152] on li "Verified Student" at bounding box center [703, 150] width 94 height 10
click at [638, 227] on button "Update" at bounding box center [640, 230] width 35 height 13
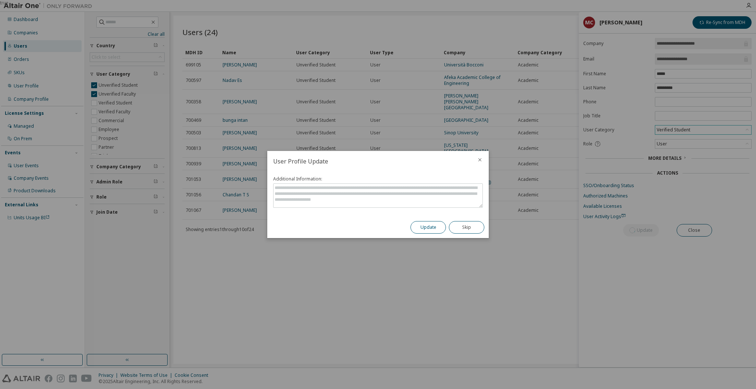
click at [428, 226] on button "Update" at bounding box center [427, 227] width 35 height 13
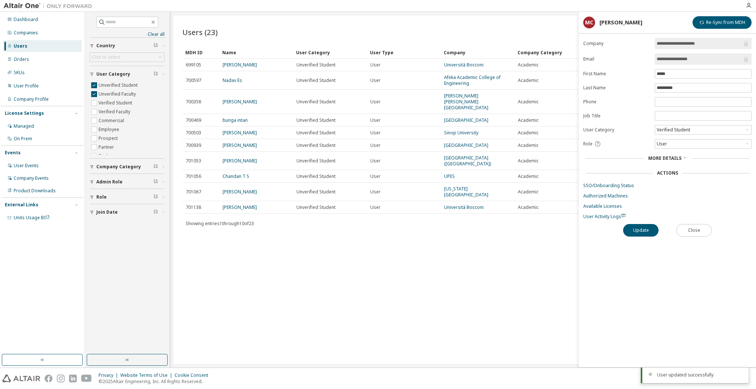
click at [693, 230] on button "Close" at bounding box center [693, 230] width 35 height 13
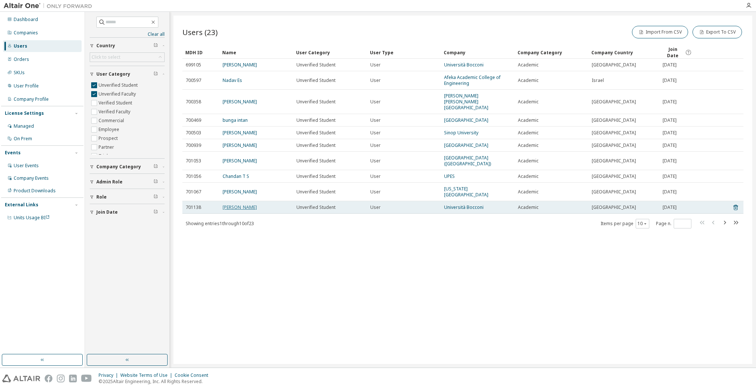
click at [226, 204] on link "[PERSON_NAME]" at bounding box center [240, 207] width 34 height 6
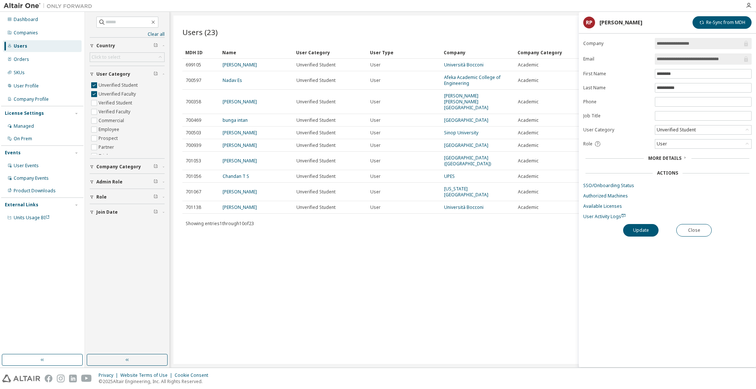
drag, startPoint x: 736, startPoint y: 58, endPoint x: 698, endPoint y: 59, distance: 38.1
click at [698, 59] on input "**********" at bounding box center [700, 58] width 86 height 7
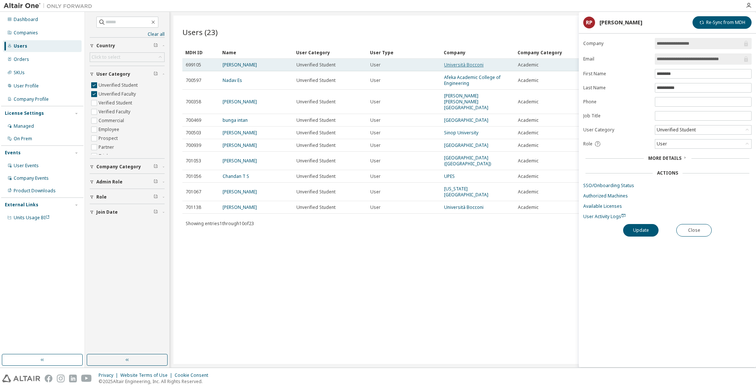
click at [467, 62] on link "Università Bocconi" at bounding box center [463, 65] width 39 height 6
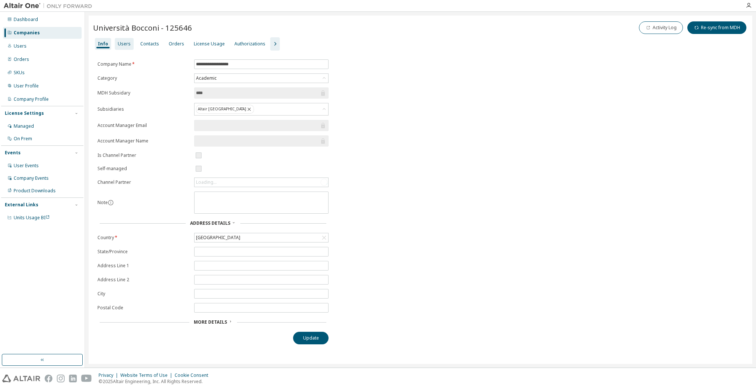
click at [124, 47] on div "Users" at bounding box center [124, 44] width 13 height 6
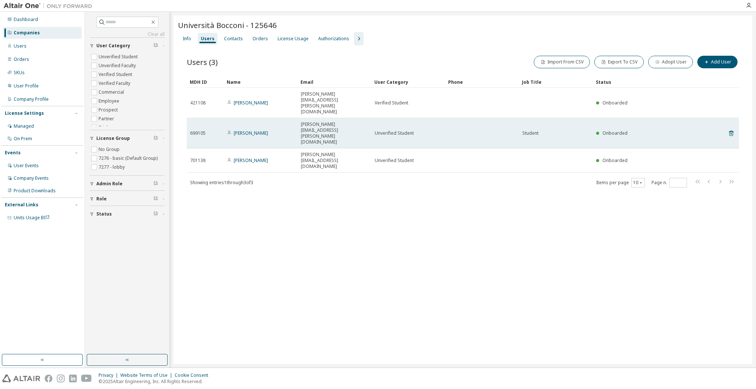
drag, startPoint x: 266, startPoint y: 107, endPoint x: 232, endPoint y: 107, distance: 34.3
click at [232, 130] on div "[PERSON_NAME]" at bounding box center [260, 133] width 67 height 6
copy span "[PERSON_NAME]"
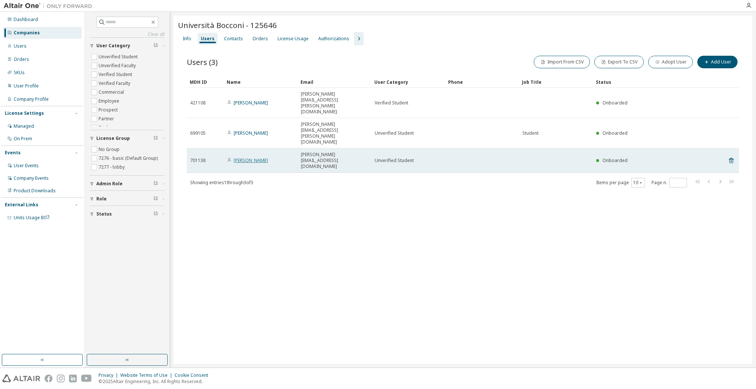
drag, startPoint x: 273, startPoint y: 118, endPoint x: 234, endPoint y: 121, distance: 39.6
click at [234, 158] on div "[PERSON_NAME]" at bounding box center [260, 161] width 67 height 6
copy link "[PERSON_NAME]"
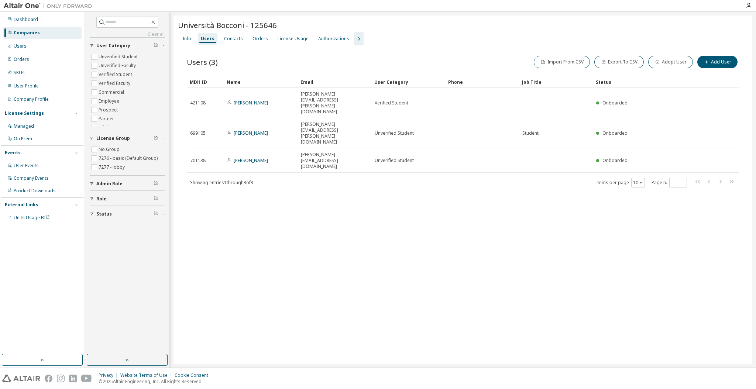
click at [340, 146] on div "Users (3) Import From CSV Export To CSV Adopt User Add User Clear Load Save Sav…" at bounding box center [463, 126] width 570 height 162
click at [354, 40] on icon "button" at bounding box center [358, 38] width 9 height 9
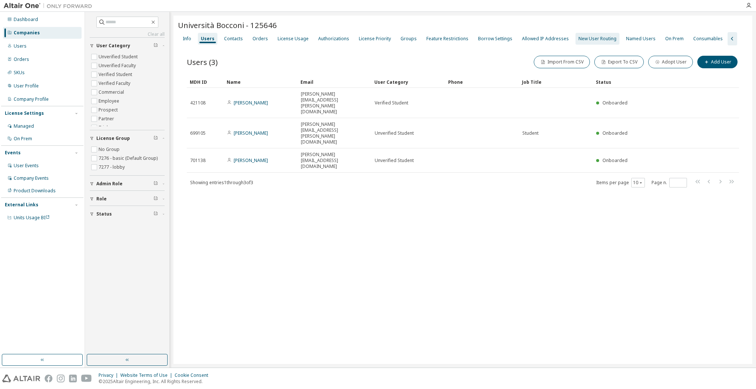
click at [588, 36] on div "New User Routing" at bounding box center [597, 39] width 38 height 6
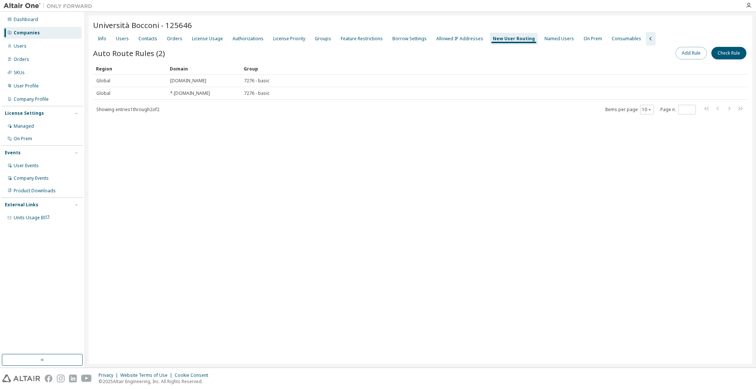
click at [691, 53] on button "Add Rule" at bounding box center [690, 53] width 31 height 13
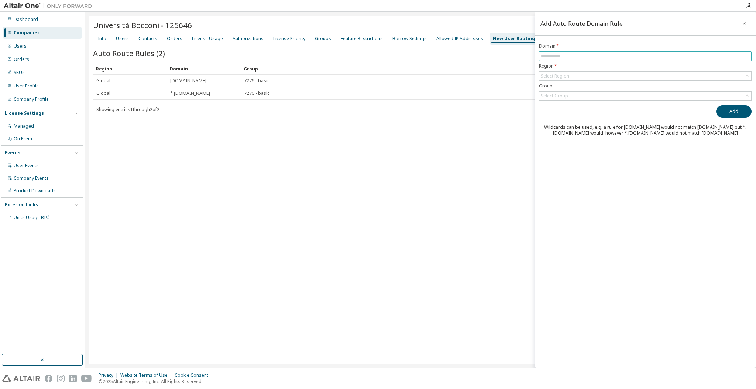
click at [562, 56] on input "text" at bounding box center [645, 56] width 209 height 6
click at [561, 74] on div "Select Region" at bounding box center [555, 76] width 28 height 6
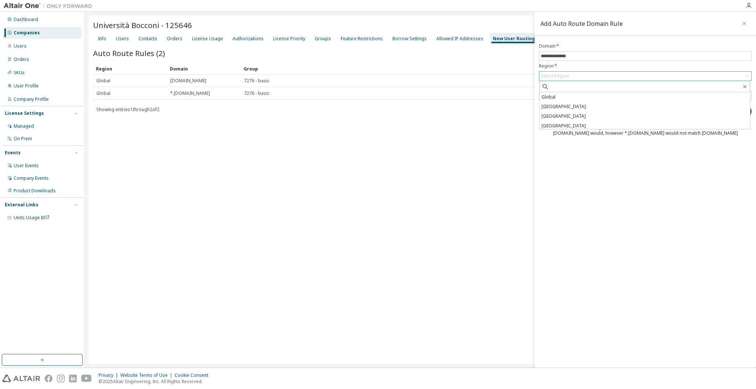
click at [561, 74] on div "Select Region" at bounding box center [555, 76] width 28 height 6
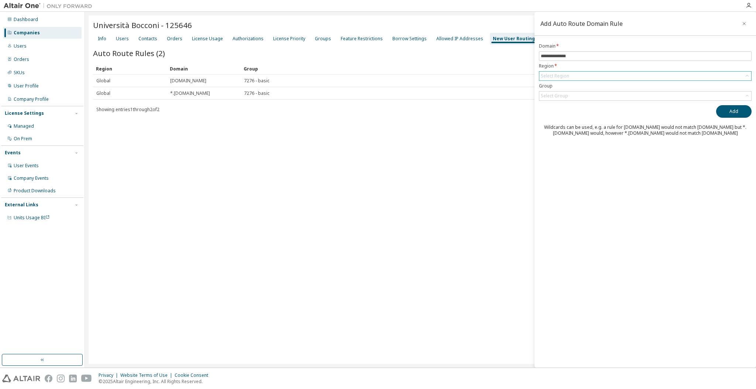
click at [561, 76] on div "Select Region" at bounding box center [555, 76] width 28 height 6
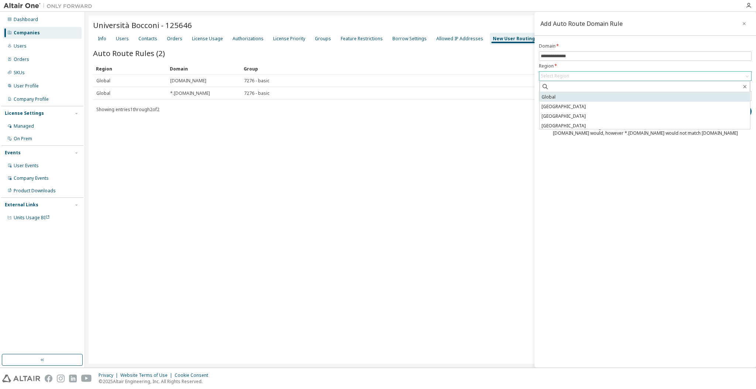
click at [561, 95] on li "Global" at bounding box center [645, 97] width 210 height 10
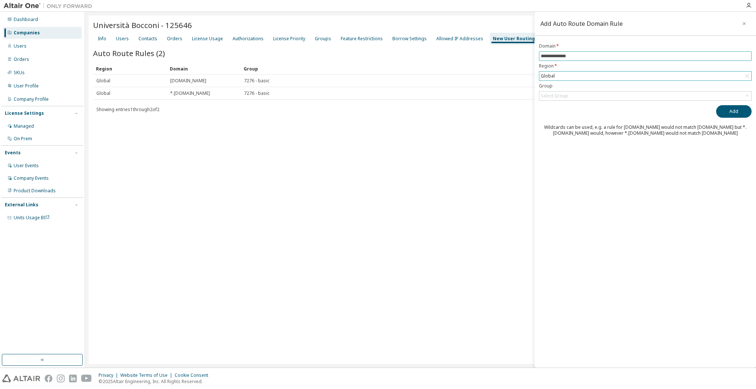
click at [589, 56] on input "**********" at bounding box center [645, 56] width 209 height 6
click at [722, 107] on button "Add" at bounding box center [733, 111] width 35 height 13
click at [594, 55] on input "**********" at bounding box center [645, 56] width 209 height 6
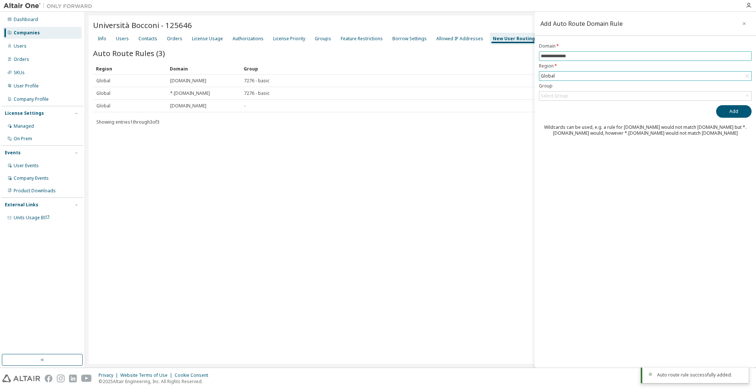
click at [594, 55] on input "**********" at bounding box center [645, 56] width 209 height 6
click at [541, 56] on input "**********" at bounding box center [645, 56] width 209 height 6
type input "**********"
click at [733, 111] on button "Add" at bounding box center [733, 111] width 35 height 13
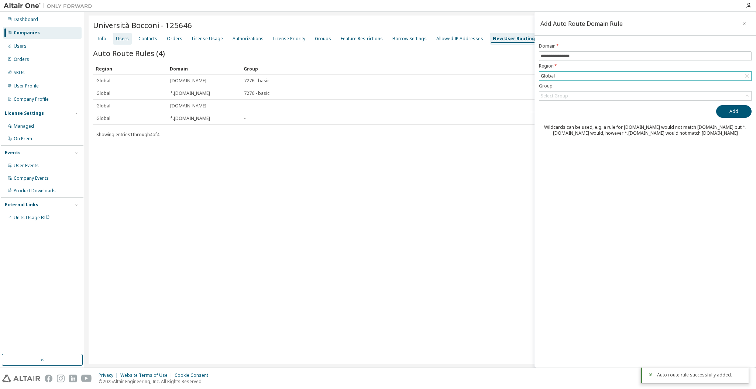
click at [122, 40] on div "Users" at bounding box center [122, 39] width 13 height 6
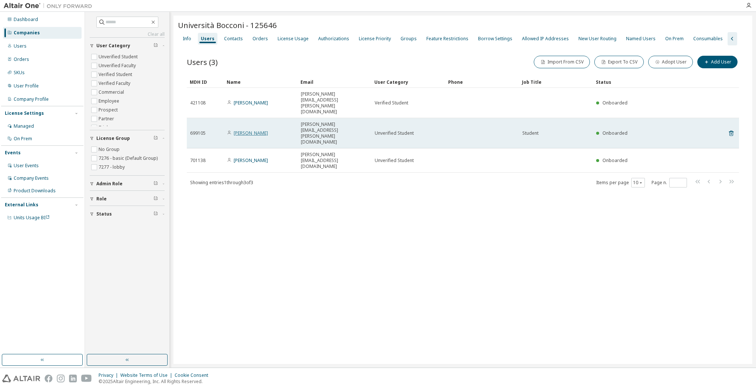
click at [247, 130] on link "[PERSON_NAME]" at bounding box center [251, 133] width 34 height 6
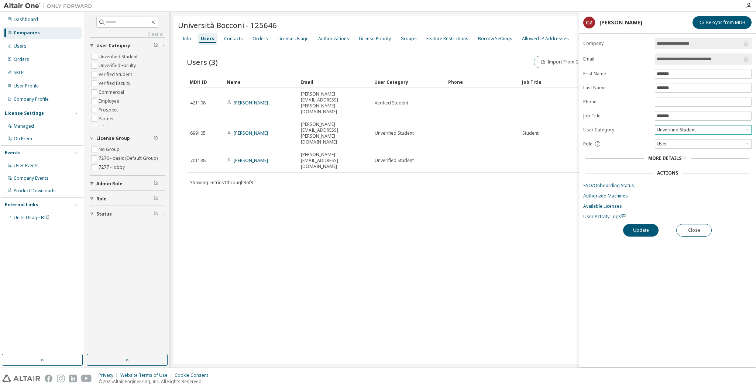
click at [682, 127] on div "Unverified Student" at bounding box center [676, 130] width 41 height 8
click at [678, 146] on li "Verified Student" at bounding box center [703, 150] width 94 height 10
click at [640, 228] on button "Update" at bounding box center [640, 230] width 35 height 13
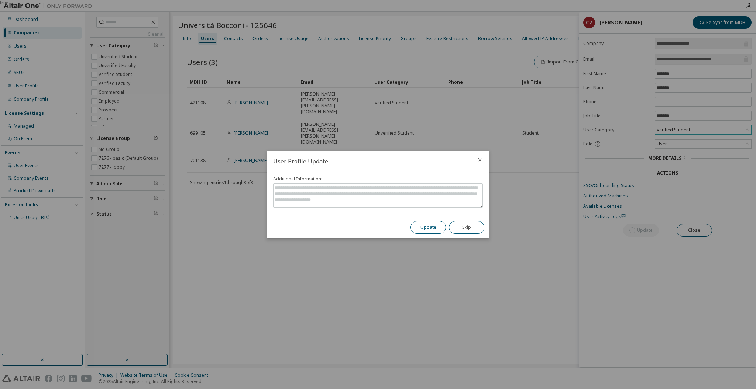
click at [419, 224] on button "Update" at bounding box center [427, 227] width 35 height 13
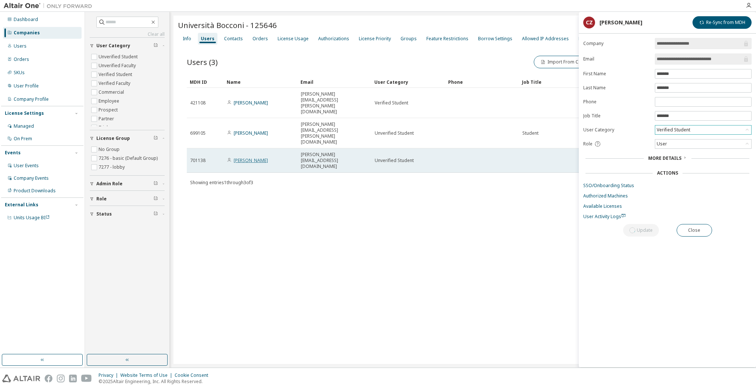
click at [251, 157] on link "[PERSON_NAME]" at bounding box center [251, 160] width 34 height 6
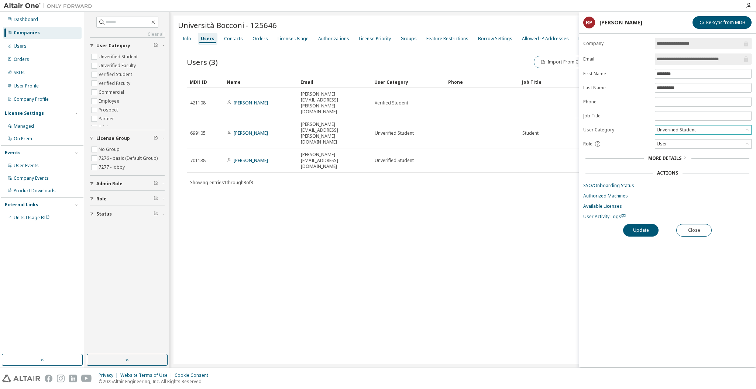
click at [700, 129] on div "Unverified Student" at bounding box center [703, 129] width 96 height 9
click at [692, 151] on li "Verified Student" at bounding box center [703, 150] width 94 height 10
click at [633, 230] on button "Update" at bounding box center [640, 230] width 35 height 13
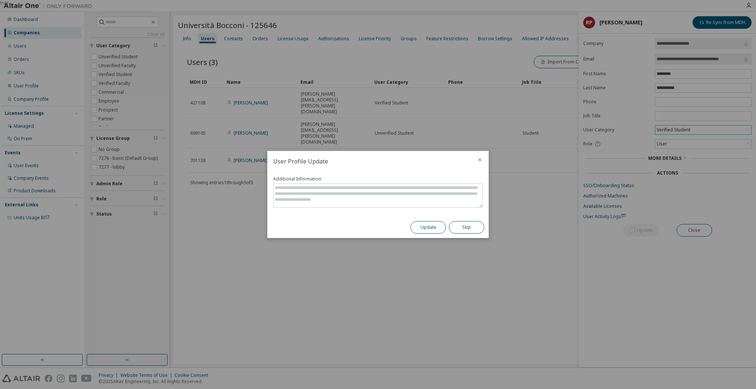
click at [427, 226] on button "Update" at bounding box center [427, 227] width 35 height 13
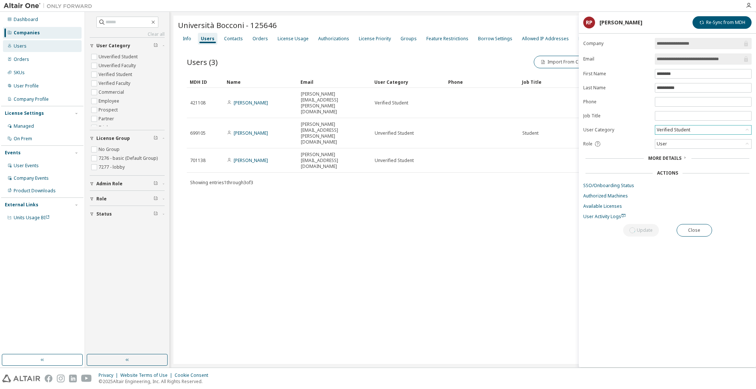
click at [34, 45] on div "Users" at bounding box center [42, 46] width 79 height 12
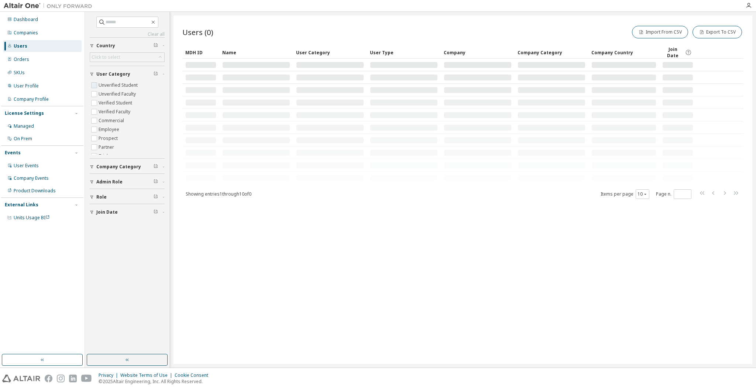
click at [117, 85] on label "Unverified Student" at bounding box center [119, 85] width 41 height 9
click at [118, 92] on label "Unverified Faculty" at bounding box center [118, 94] width 39 height 9
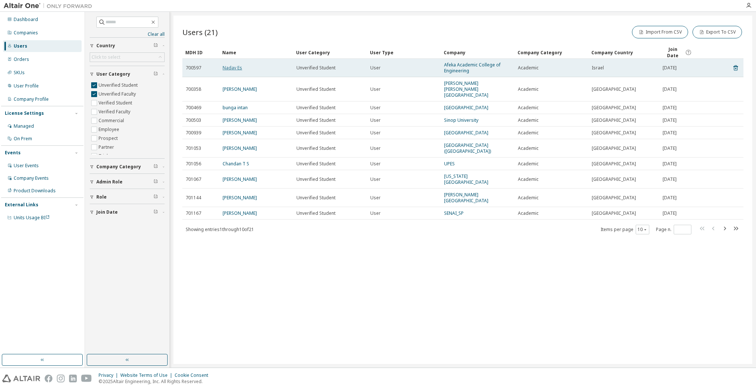
click at [235, 68] on link "Nadav Es" at bounding box center [233, 68] width 20 height 6
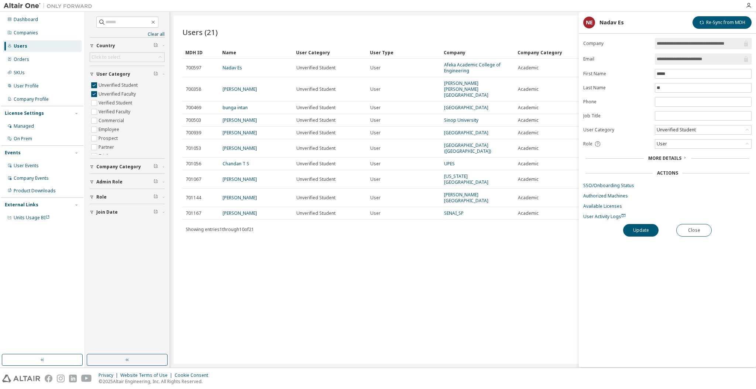
drag, startPoint x: 719, startPoint y: 59, endPoint x: 685, endPoint y: 59, distance: 33.2
click at [685, 59] on input "**********" at bounding box center [700, 58] width 86 height 7
click at [685, 127] on div "Unverified Student" at bounding box center [676, 130] width 41 height 8
click at [687, 147] on li "Verified Student" at bounding box center [703, 150] width 94 height 10
click at [645, 231] on button "Update" at bounding box center [640, 230] width 35 height 13
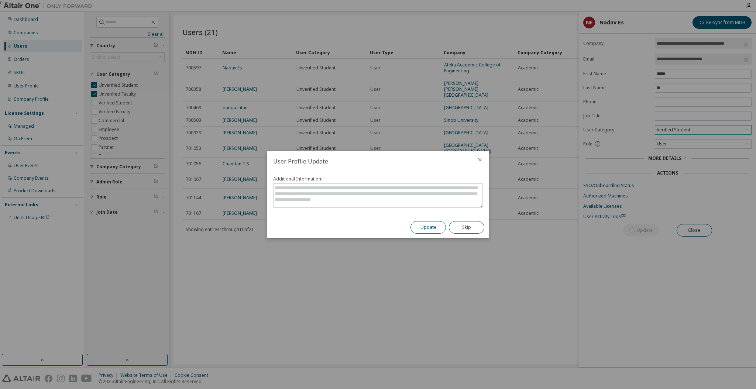
click at [433, 223] on button "Update" at bounding box center [427, 227] width 35 height 13
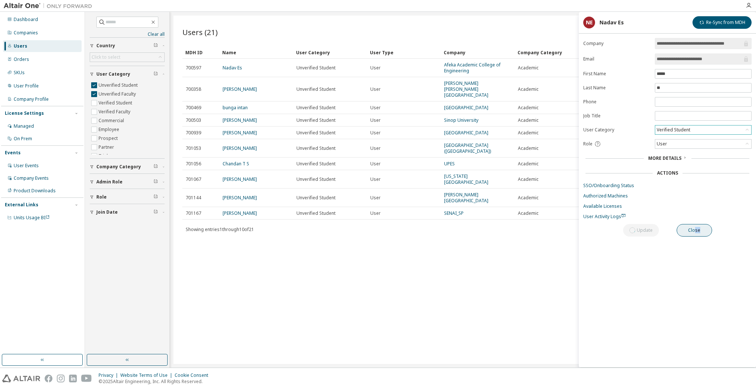
drag, startPoint x: 702, startPoint y: 237, endPoint x: 695, endPoint y: 226, distance: 12.6
click at [695, 226] on div "**********" at bounding box center [667, 202] width 177 height 329
click at [695, 226] on button "Close" at bounding box center [694, 230] width 35 height 13
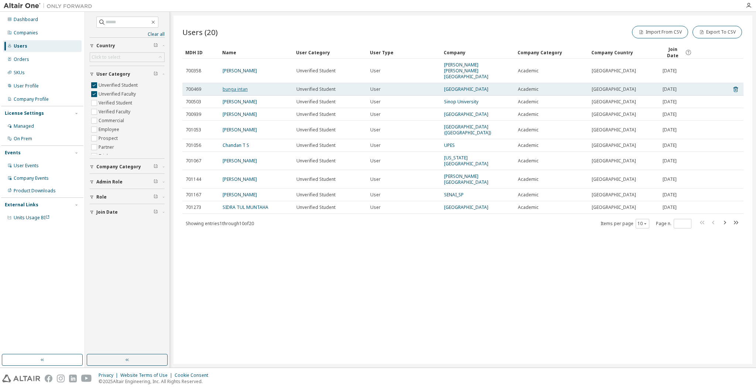
click at [244, 86] on link "bunga intan" at bounding box center [235, 89] width 25 height 6
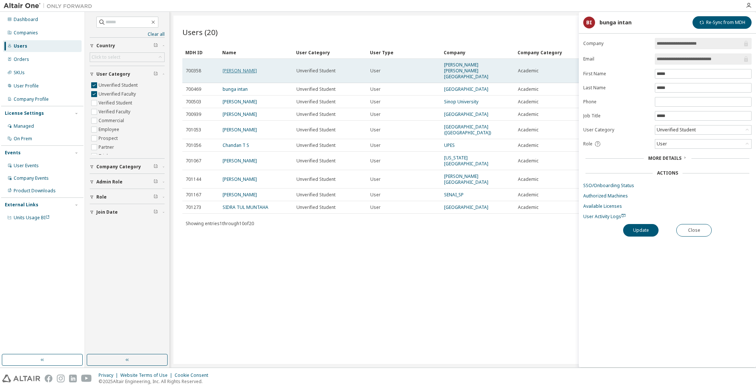
click at [231, 68] on link "[PERSON_NAME]" at bounding box center [240, 71] width 34 height 6
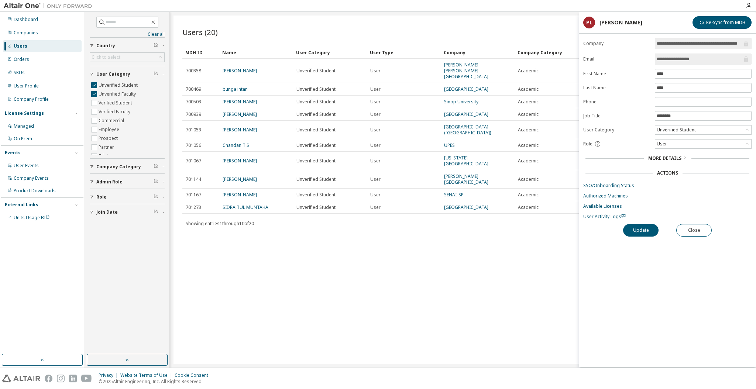
drag, startPoint x: 707, startPoint y: 60, endPoint x: 675, endPoint y: 59, distance: 31.4
click at [675, 59] on input "**********" at bounding box center [700, 58] width 86 height 7
click at [696, 229] on button "Close" at bounding box center [693, 230] width 35 height 13
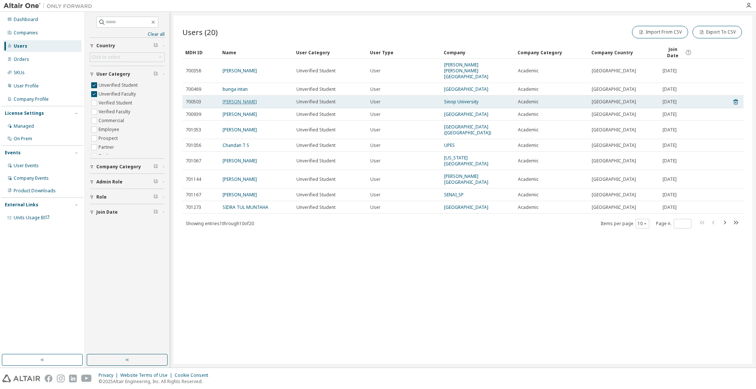
click at [243, 99] on link "[PERSON_NAME]" at bounding box center [240, 102] width 34 height 6
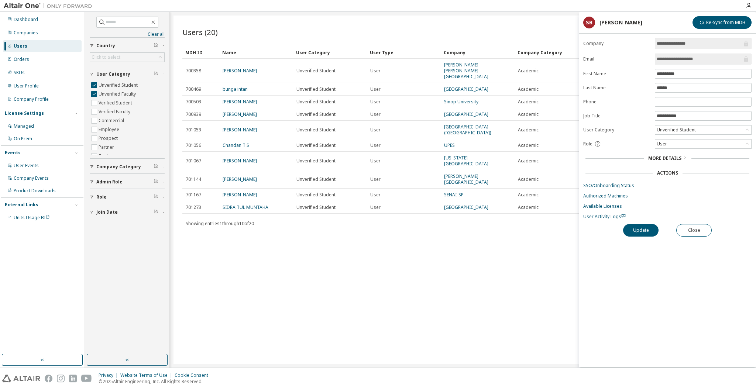
drag, startPoint x: 706, startPoint y: 58, endPoint x: 675, endPoint y: 59, distance: 30.3
click at [675, 59] on input "**********" at bounding box center [700, 58] width 86 height 7
click at [689, 233] on button "Close" at bounding box center [693, 230] width 35 height 13
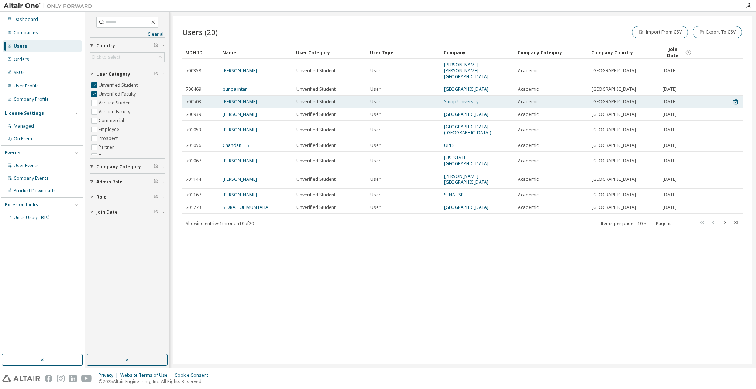
click at [463, 99] on link "Sinop University" at bounding box center [461, 102] width 34 height 6
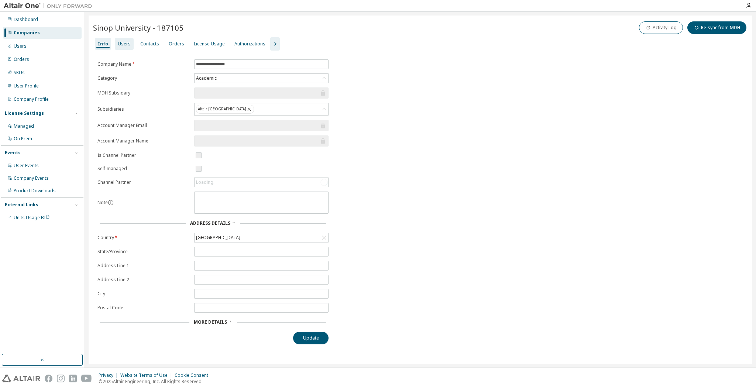
click at [125, 45] on div "Users" at bounding box center [124, 44] width 13 height 6
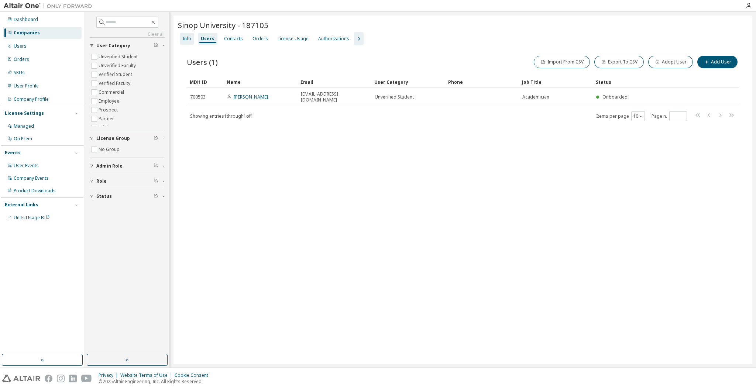
click at [190, 37] on div "Info" at bounding box center [187, 39] width 8 height 6
click at [32, 47] on div "Users" at bounding box center [42, 46] width 79 height 12
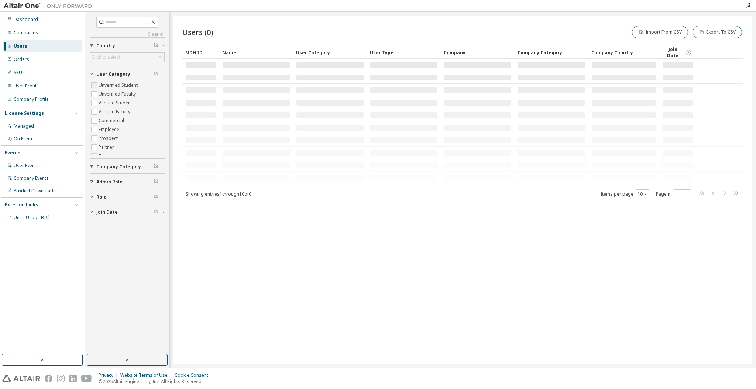
click at [115, 83] on label "Unverified Student" at bounding box center [119, 85] width 41 height 9
click at [114, 92] on label "Unverified Faculty" at bounding box center [118, 94] width 39 height 9
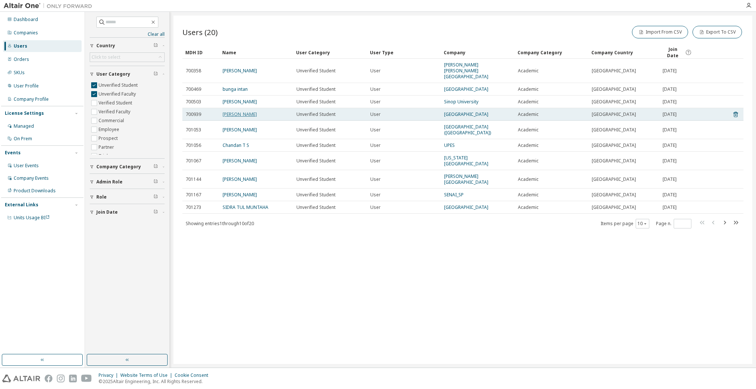
click at [235, 111] on link "[PERSON_NAME]" at bounding box center [240, 114] width 34 height 6
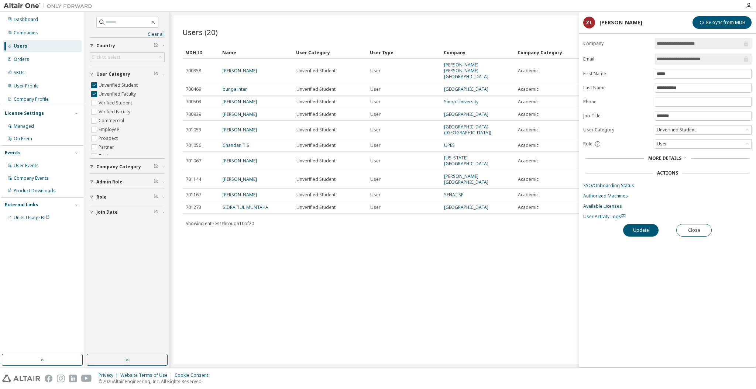
drag, startPoint x: 715, startPoint y: 59, endPoint x: 688, endPoint y: 59, distance: 27.3
click at [688, 59] on input "**********" at bounding box center [700, 58] width 86 height 7
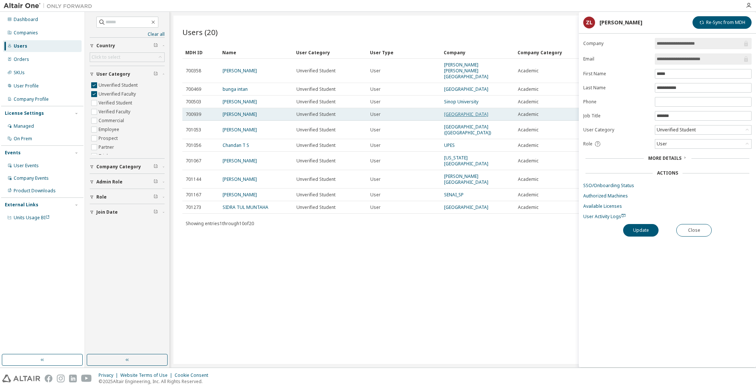
click at [464, 111] on link "[GEOGRAPHIC_DATA]" at bounding box center [466, 114] width 44 height 6
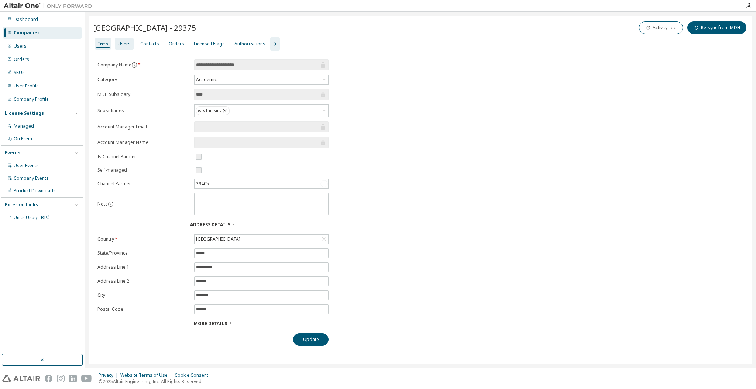
click at [126, 45] on div "Users" at bounding box center [124, 44] width 13 height 6
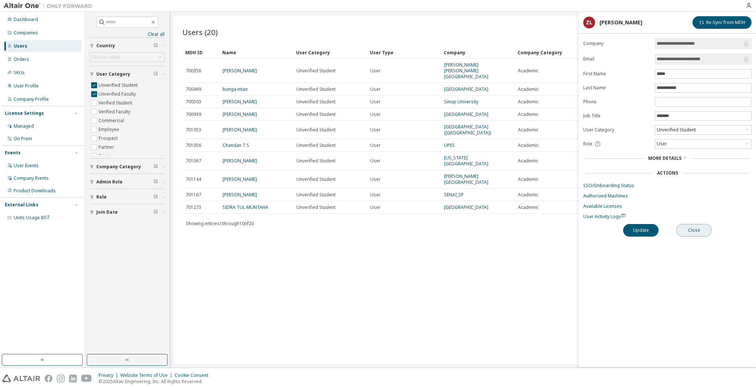
click at [692, 228] on button "Close" at bounding box center [693, 230] width 35 height 13
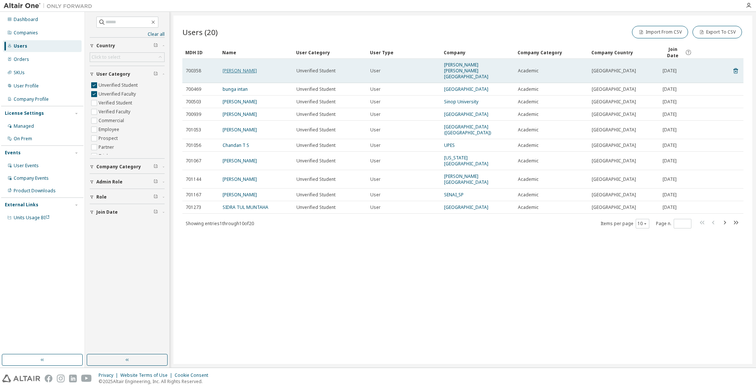
click at [238, 69] on link "[PERSON_NAME]" at bounding box center [240, 71] width 34 height 6
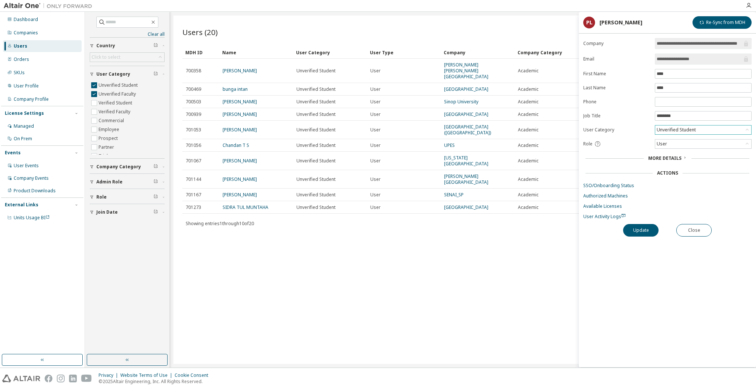
click at [712, 131] on div "Unverified Student" at bounding box center [703, 129] width 96 height 9
click at [701, 149] on li "Verified Student" at bounding box center [703, 150] width 94 height 10
click at [642, 234] on button "Update" at bounding box center [640, 230] width 35 height 13
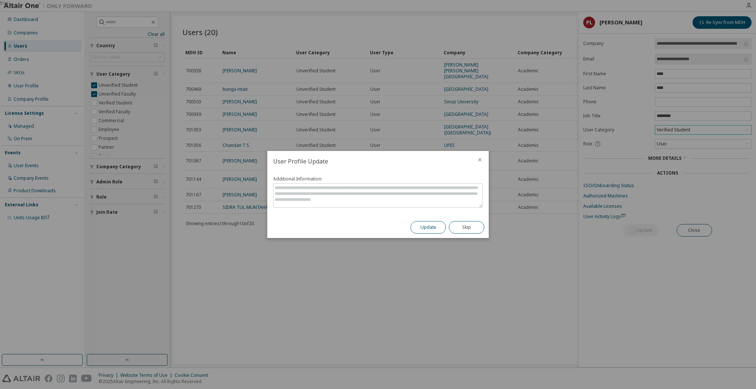
click at [435, 224] on button "Update" at bounding box center [427, 227] width 35 height 13
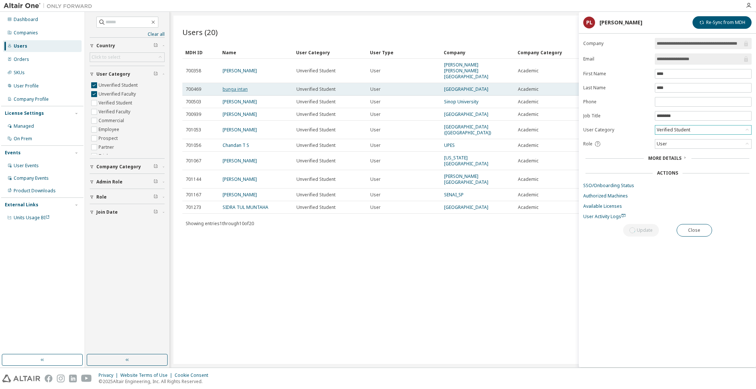
click at [241, 86] on link "bunga intan" at bounding box center [235, 89] width 25 height 6
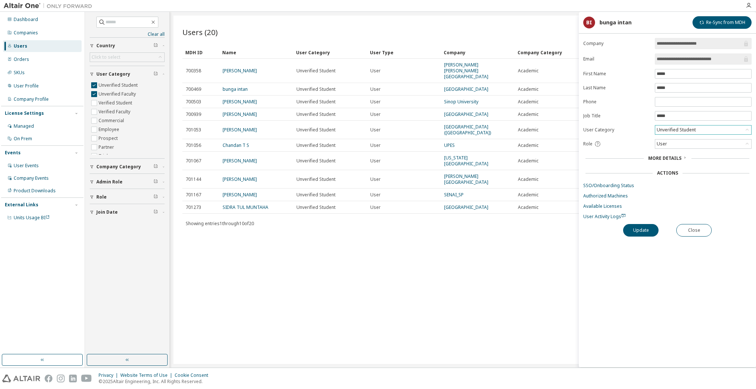
click at [703, 127] on div "Unverified Student" at bounding box center [703, 129] width 96 height 9
click at [696, 148] on li "Verified Student" at bounding box center [703, 150] width 94 height 10
click at [646, 228] on button "Update" at bounding box center [640, 230] width 35 height 13
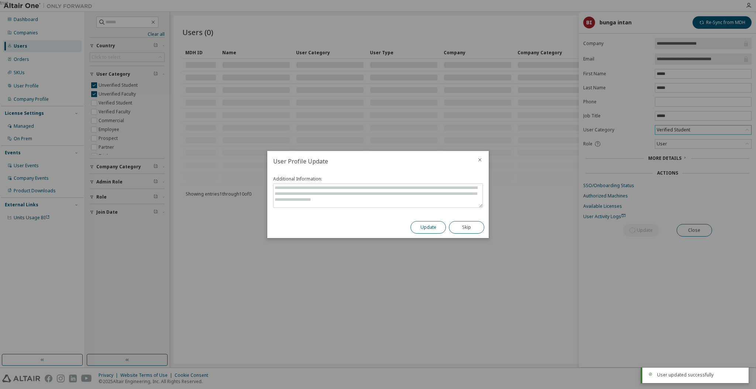
click at [422, 222] on button "Update" at bounding box center [427, 227] width 35 height 13
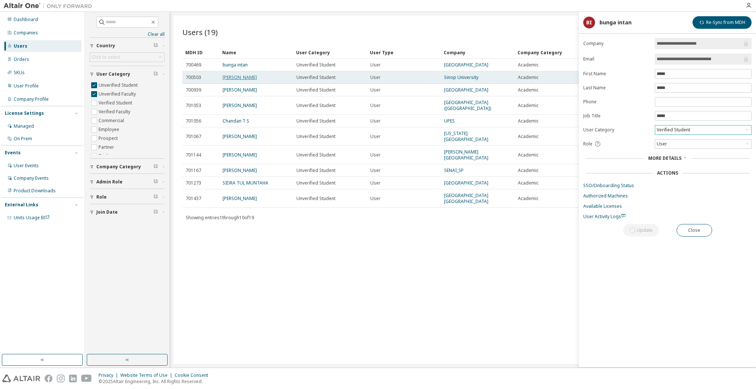
click at [256, 77] on link "[PERSON_NAME]" at bounding box center [240, 77] width 34 height 6
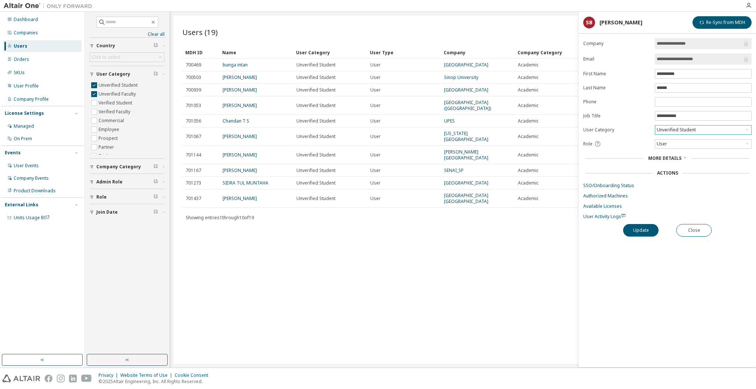
click at [690, 132] on div "Unverified Student" at bounding box center [676, 130] width 41 height 8
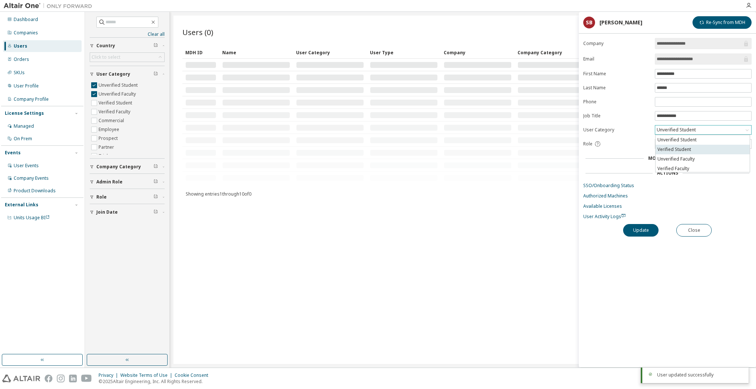
click at [683, 150] on li "Verified Student" at bounding box center [703, 150] width 94 height 10
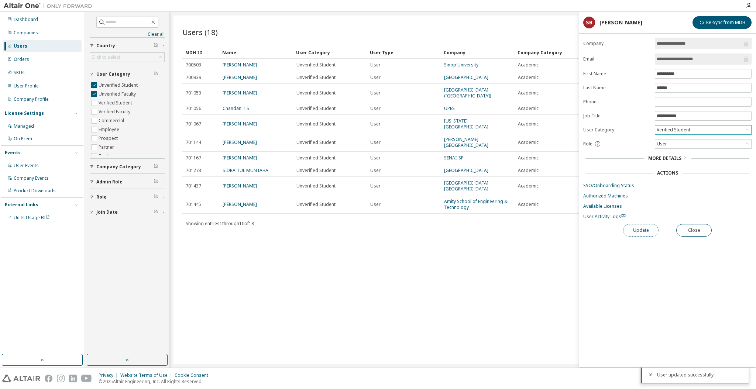
click at [638, 234] on button "Update" at bounding box center [640, 230] width 35 height 13
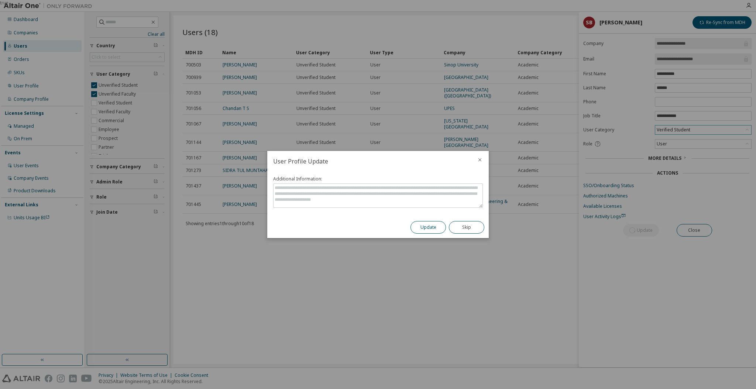
click at [414, 226] on button "Update" at bounding box center [427, 227] width 35 height 13
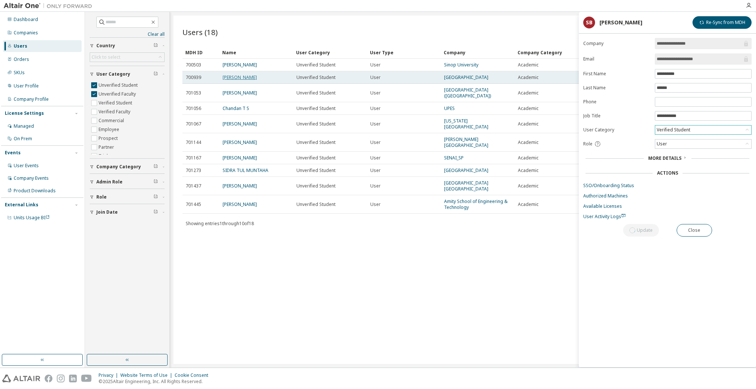
click at [242, 76] on link "[PERSON_NAME]" at bounding box center [240, 77] width 34 height 6
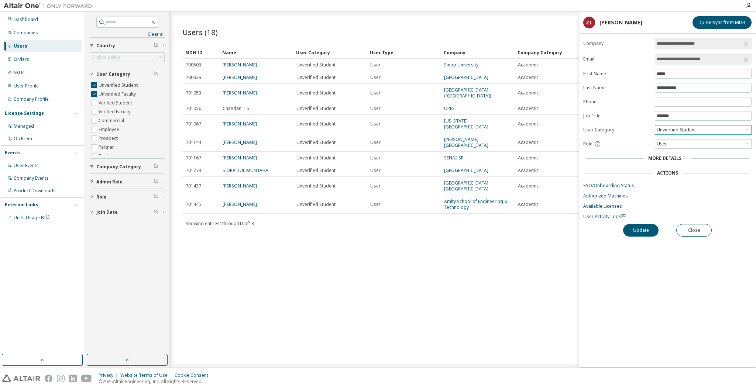
click at [692, 128] on div "Unverified Student" at bounding box center [676, 130] width 41 height 8
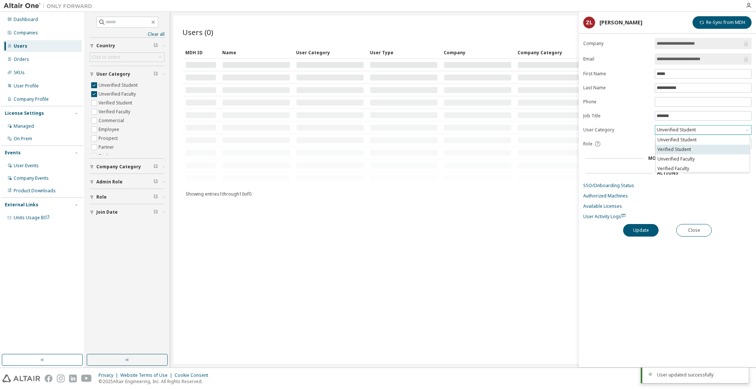
click at [686, 146] on li "Verified Student" at bounding box center [703, 150] width 94 height 10
click at [641, 232] on button "Update" at bounding box center [640, 230] width 35 height 13
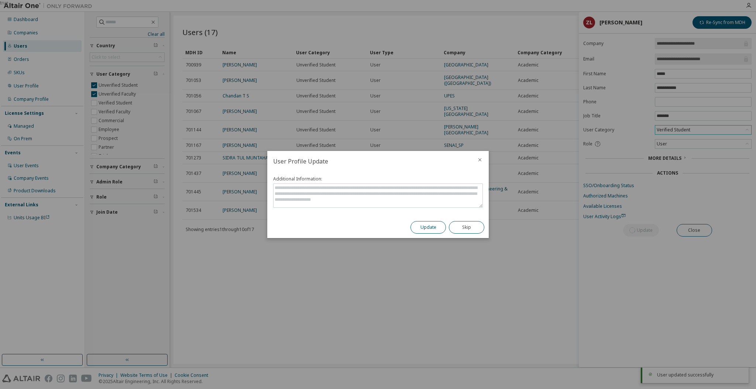
click at [441, 226] on button "Update" at bounding box center [427, 227] width 35 height 13
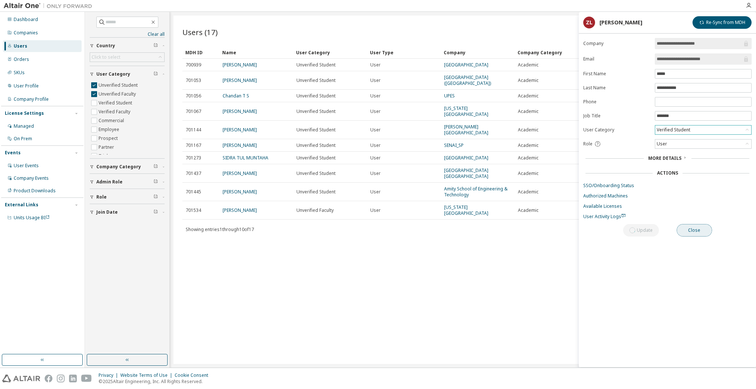
click at [693, 234] on button "Close" at bounding box center [694, 230] width 35 height 13
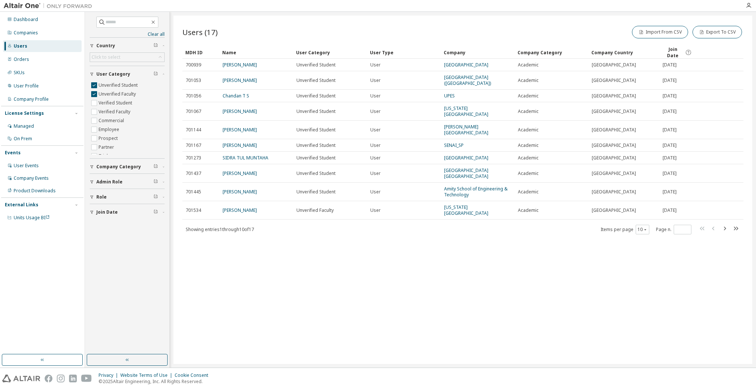
click at [390, 289] on div "Users (17) Import From CSV Export To CSV Clear Load Save Save As Field Operator…" at bounding box center [462, 190] width 579 height 348
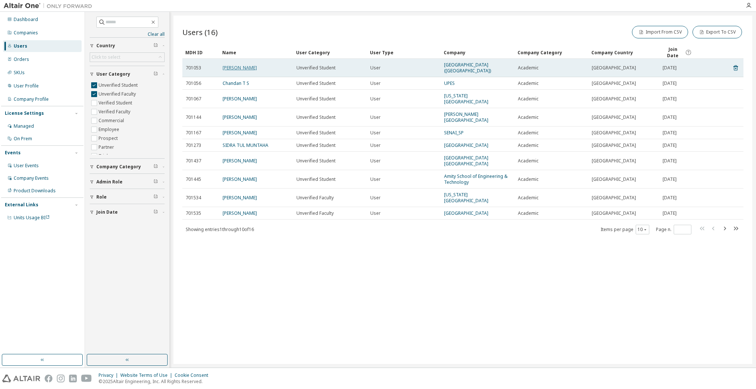
click at [235, 65] on link "[PERSON_NAME]" at bounding box center [240, 68] width 34 height 6
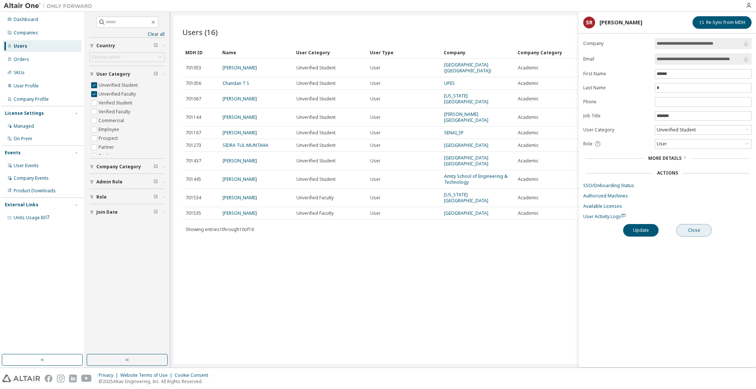
click at [693, 229] on button "Close" at bounding box center [693, 230] width 35 height 13
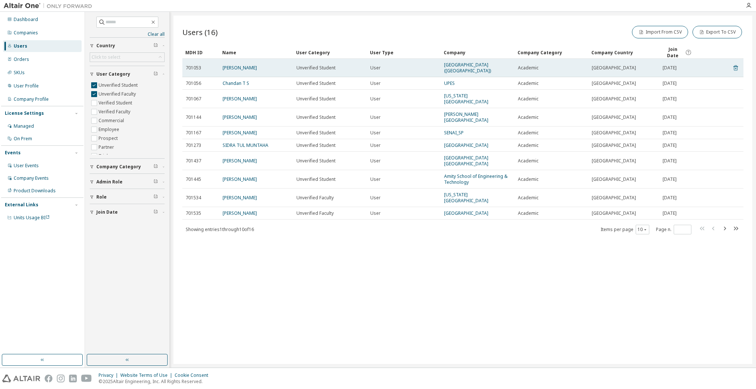
click at [736, 68] on icon at bounding box center [735, 69] width 2 height 2
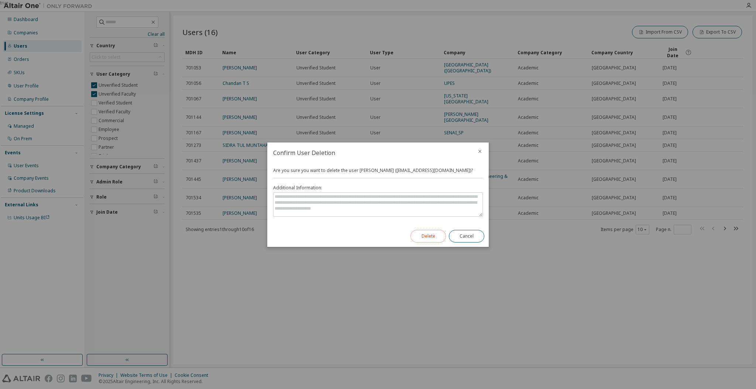
click at [422, 237] on button "Delete" at bounding box center [427, 236] width 35 height 13
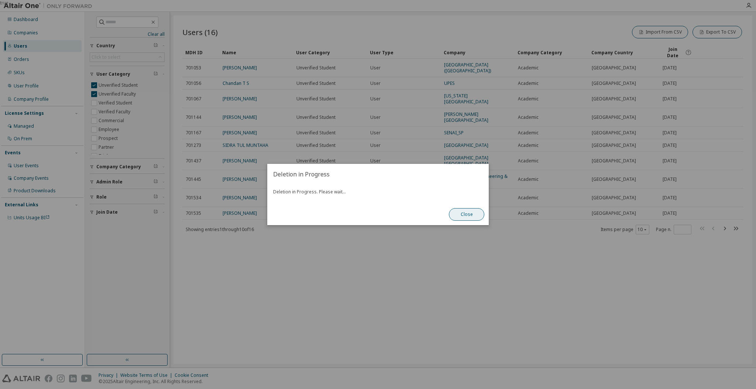
click at [471, 218] on button "Close" at bounding box center [466, 214] width 35 height 13
click at [468, 215] on button "Close" at bounding box center [466, 214] width 35 height 13
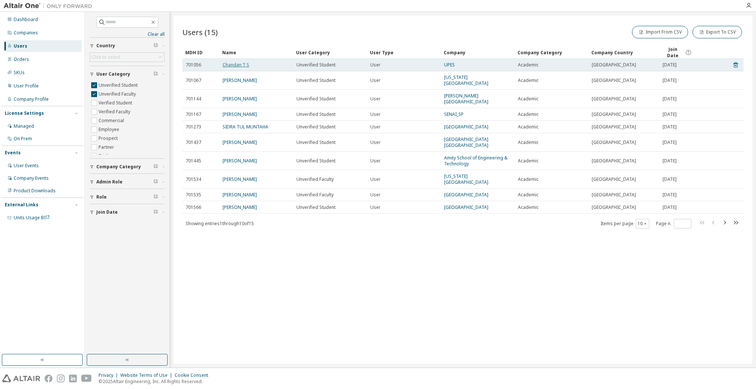
click at [241, 63] on link "Chandan T S" at bounding box center [236, 65] width 27 height 6
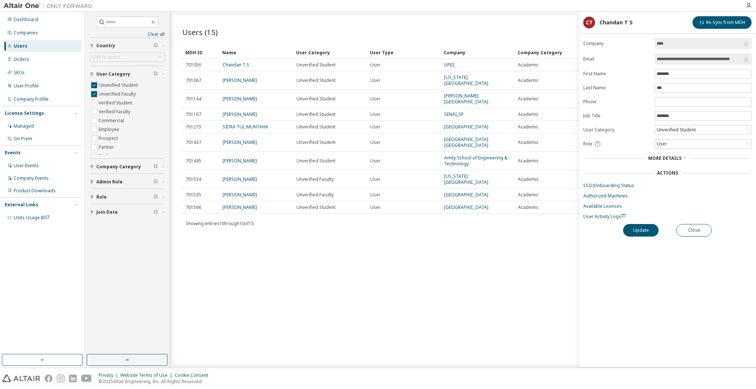
click at [706, 57] on input "**********" at bounding box center [700, 58] width 86 height 7
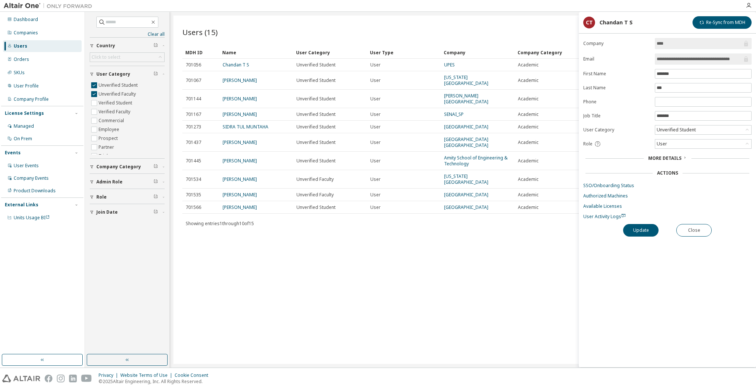
drag, startPoint x: 697, startPoint y: 58, endPoint x: 755, endPoint y: 55, distance: 58.4
click at [755, 55] on div "**********" at bounding box center [667, 202] width 177 height 329
click at [686, 234] on button "Close" at bounding box center [693, 230] width 35 height 13
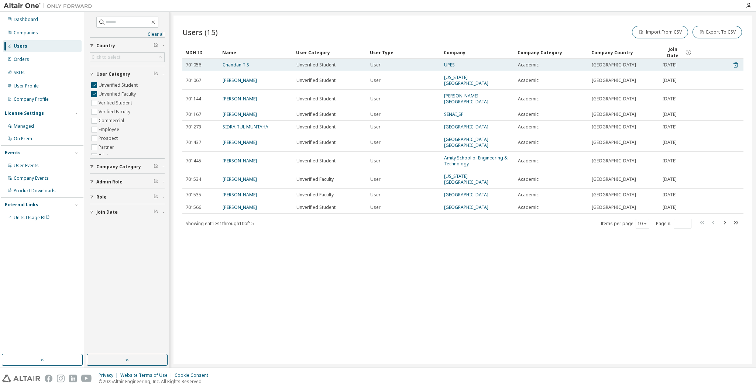
click at [734, 61] on icon at bounding box center [735, 65] width 7 height 9
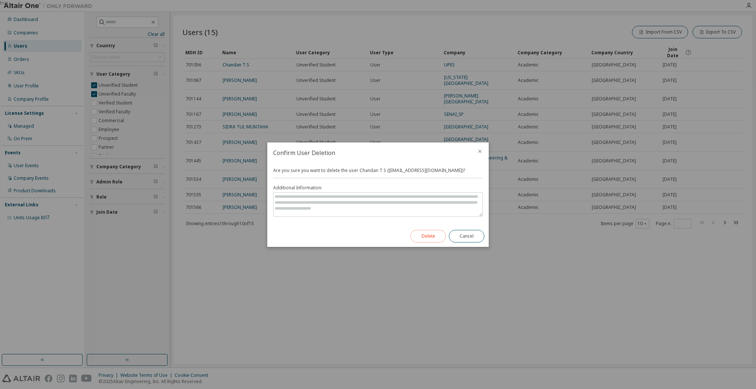
click at [432, 233] on button "Delete" at bounding box center [427, 236] width 35 height 13
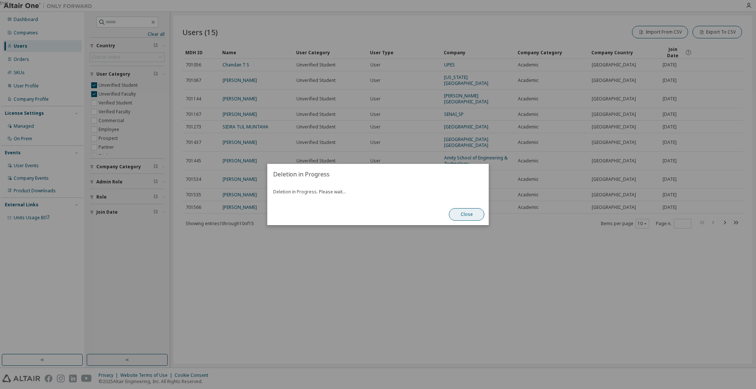
click at [461, 214] on button "Close" at bounding box center [466, 214] width 35 height 13
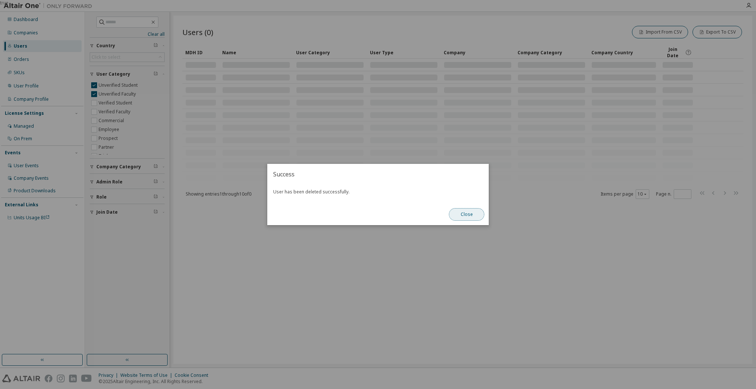
click at [472, 209] on button "Close" at bounding box center [466, 214] width 35 height 13
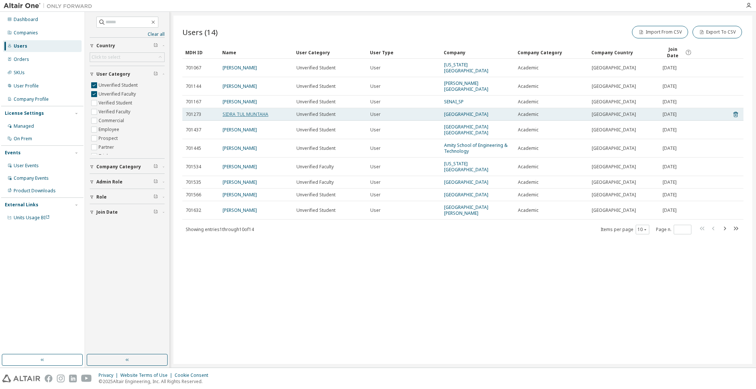
click at [233, 111] on link "SIDRA TUL MUNTAHA" at bounding box center [246, 114] width 46 height 6
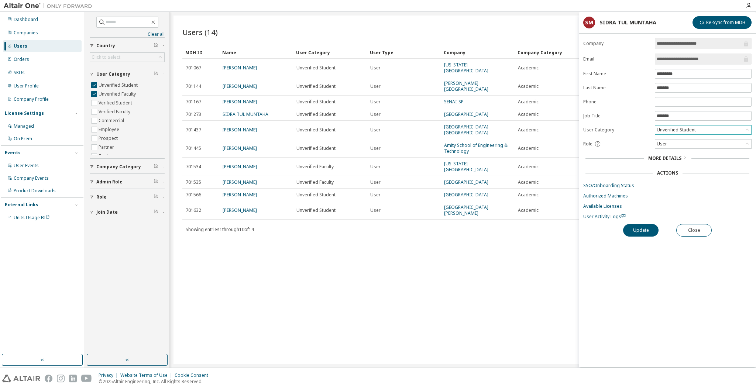
click at [695, 127] on div "Unverified Student" at bounding box center [676, 130] width 41 height 8
click at [689, 148] on li "Verified Student" at bounding box center [703, 150] width 94 height 10
click at [648, 232] on button "Update" at bounding box center [640, 230] width 35 height 13
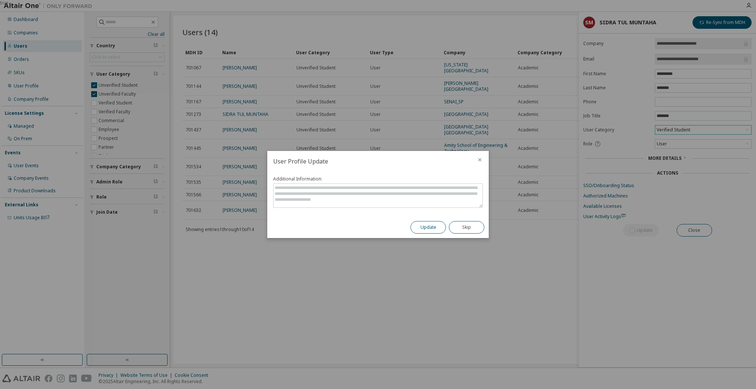
click at [418, 225] on button "Update" at bounding box center [427, 227] width 35 height 13
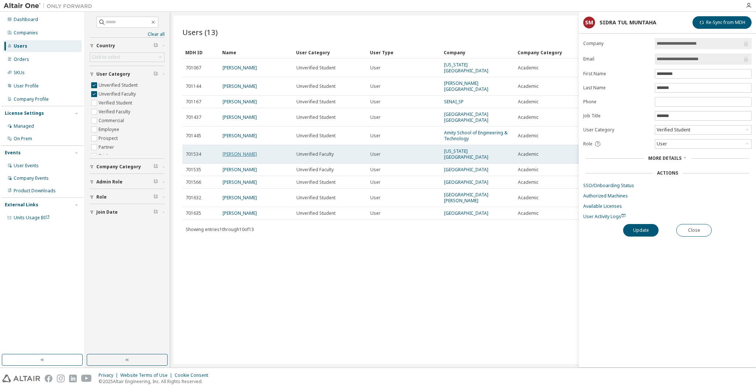
click at [237, 151] on link "[PERSON_NAME]" at bounding box center [240, 154] width 34 height 6
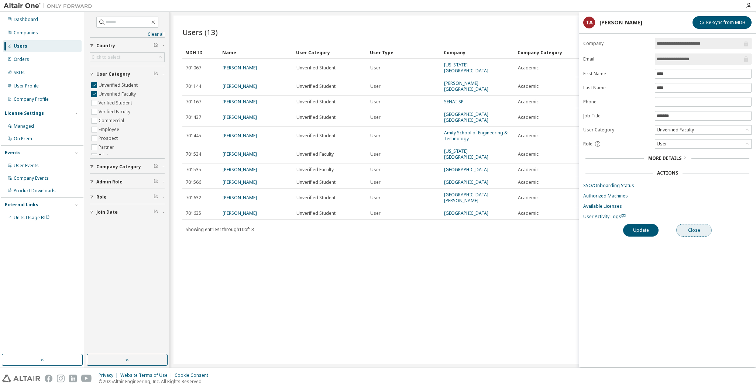
click at [698, 228] on button "Close" at bounding box center [693, 230] width 35 height 13
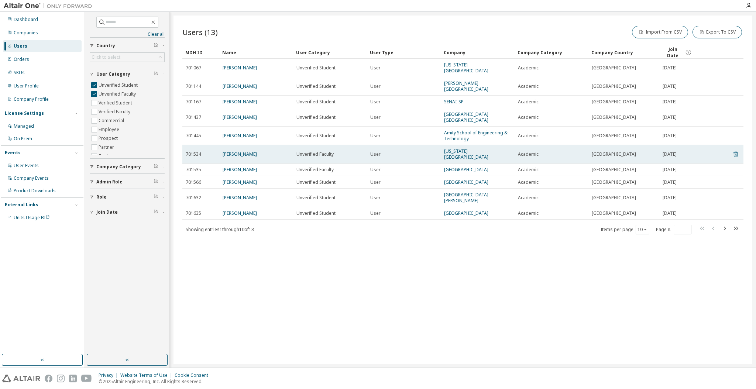
click at [734, 150] on icon at bounding box center [735, 154] width 7 height 9
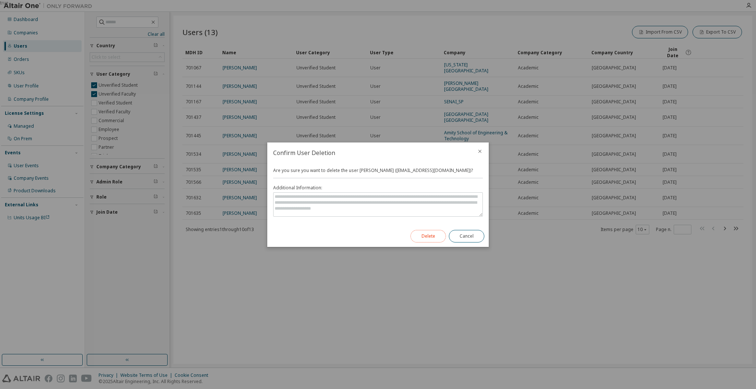
click at [433, 235] on button "Delete" at bounding box center [427, 236] width 35 height 13
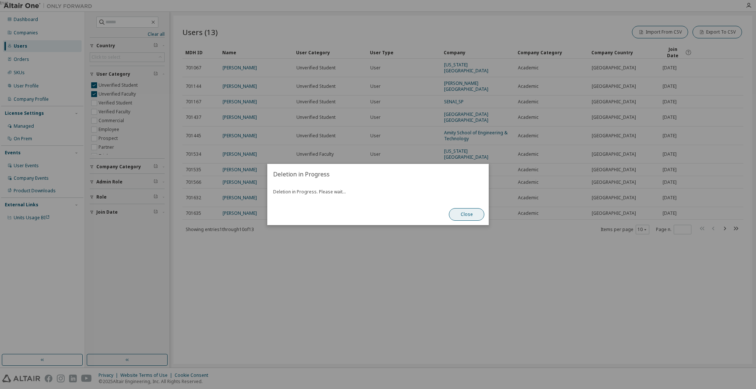
click at [464, 210] on button "Close" at bounding box center [466, 214] width 35 height 13
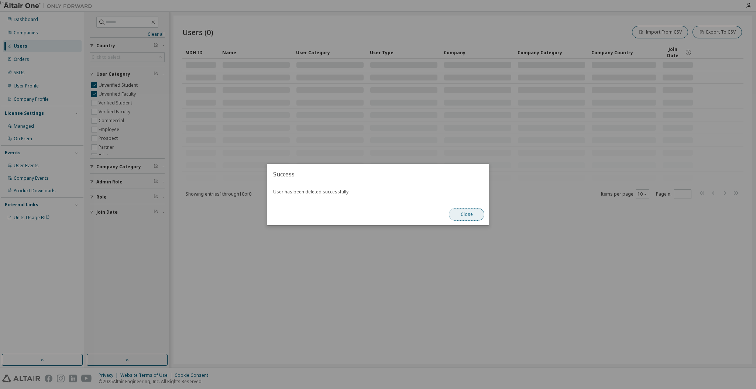
click at [477, 214] on button "Close" at bounding box center [466, 214] width 35 height 13
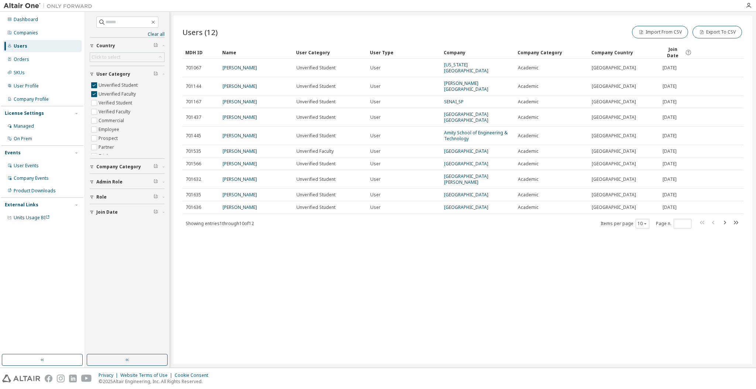
click at [312, 240] on div "Users (12) Import From CSV Export To CSV Clear Load Save Save As Field Operator…" at bounding box center [462, 190] width 579 height 348
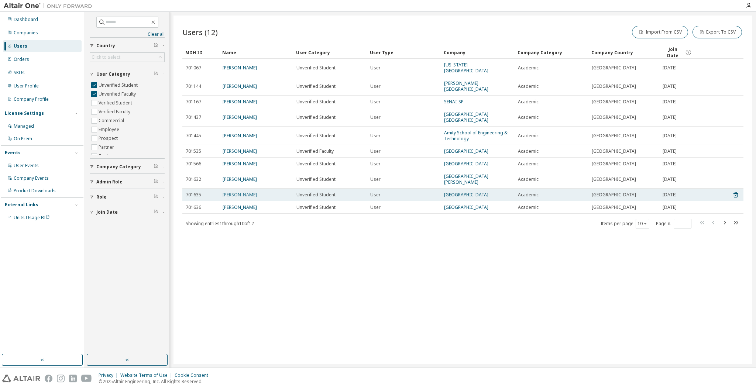
click at [232, 192] on link "[PERSON_NAME]" at bounding box center [240, 195] width 34 height 6
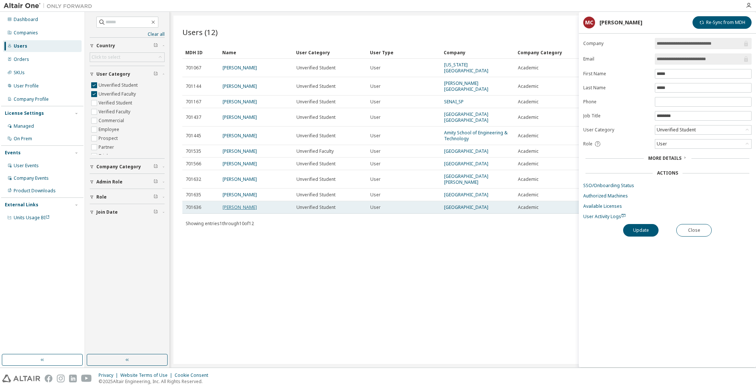
click at [235, 204] on link "[PERSON_NAME]" at bounding box center [240, 207] width 34 height 6
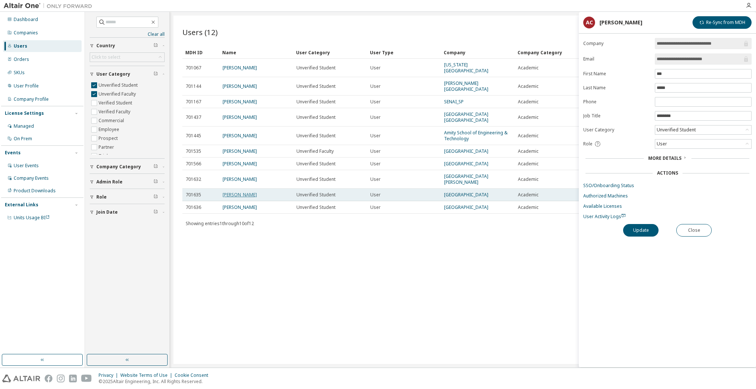
click at [234, 192] on link "[PERSON_NAME]" at bounding box center [240, 195] width 34 height 6
click at [473, 192] on link "[GEOGRAPHIC_DATA]" at bounding box center [466, 195] width 44 height 6
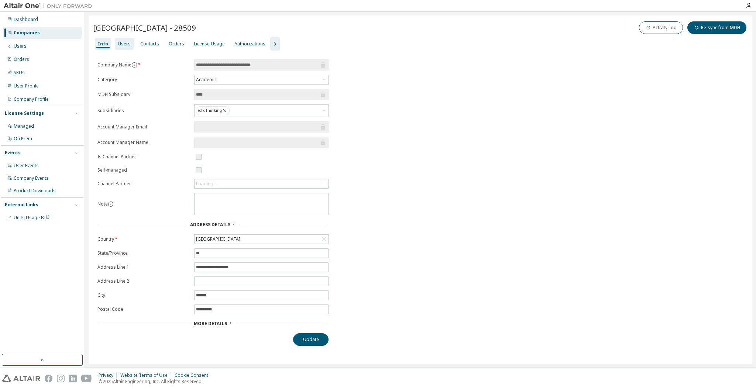
click at [115, 39] on div "Users" at bounding box center [124, 44] width 19 height 12
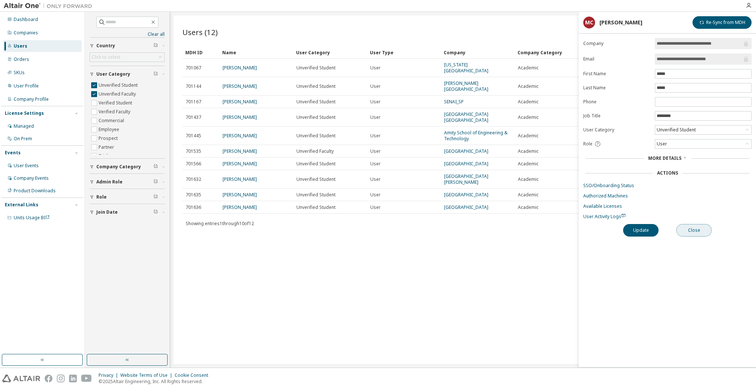
click at [698, 227] on button "Close" at bounding box center [693, 230] width 35 height 13
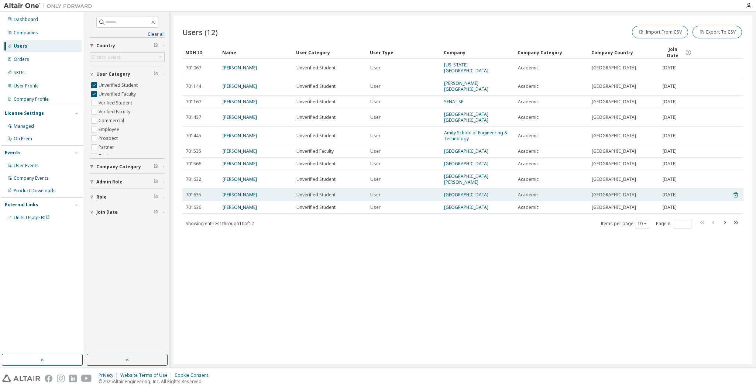
click at [735, 190] on icon at bounding box center [735, 194] width 7 height 9
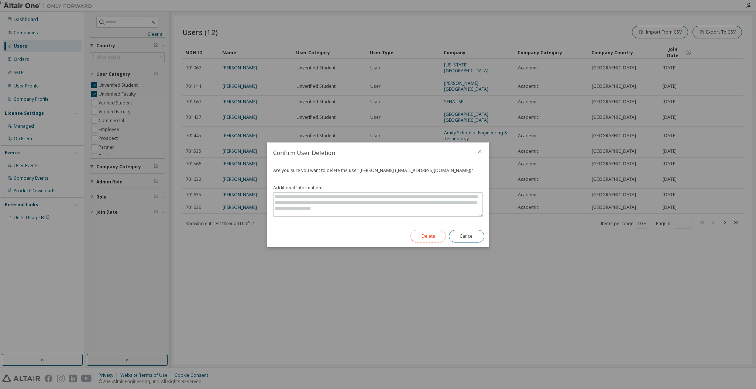
click at [431, 235] on button "Delete" at bounding box center [427, 236] width 35 height 13
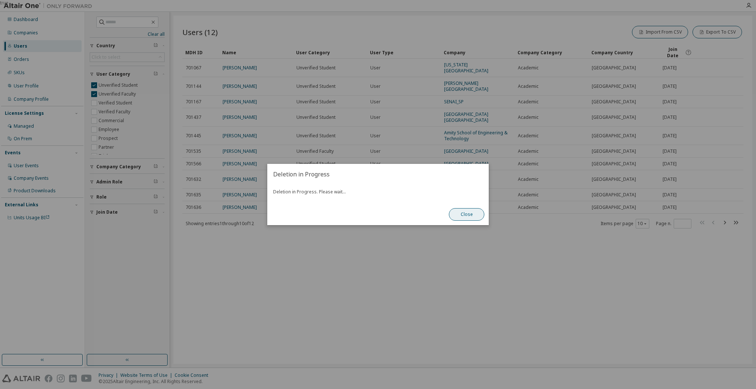
click at [461, 216] on button "Close" at bounding box center [466, 214] width 35 height 13
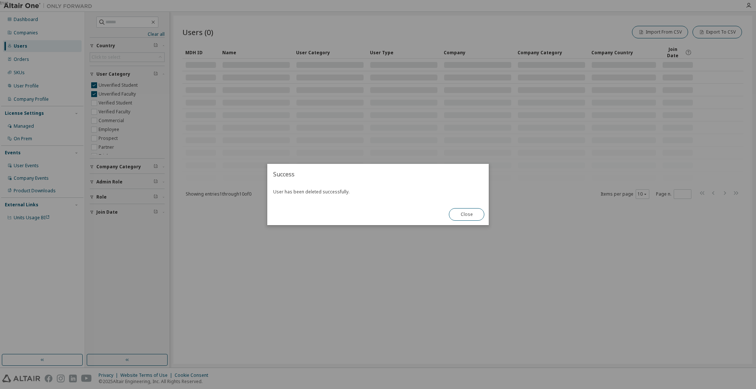
click at [639, 256] on div "true" at bounding box center [378, 194] width 756 height 389
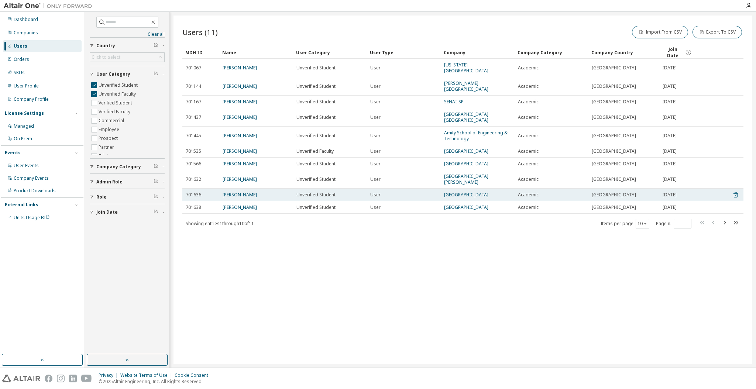
click at [739, 190] on icon at bounding box center [735, 194] width 7 height 9
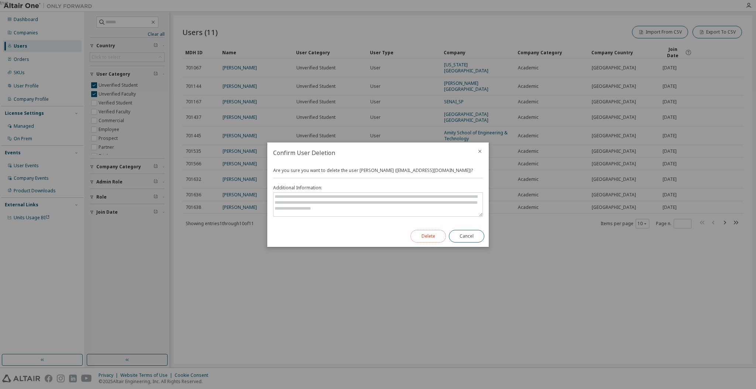
click at [429, 233] on button "Delete" at bounding box center [427, 236] width 35 height 13
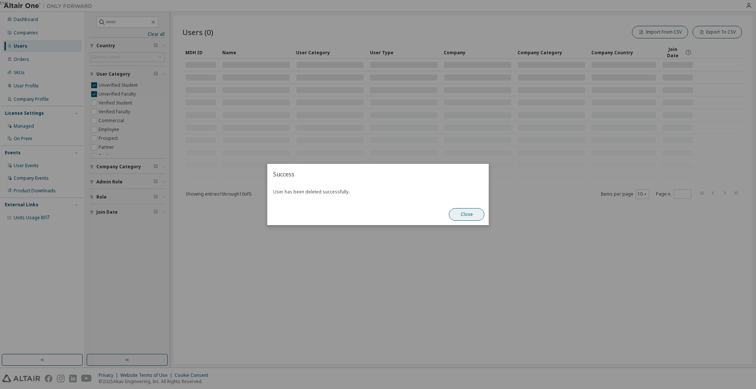
click at [468, 217] on button "Close" at bounding box center [466, 214] width 35 height 13
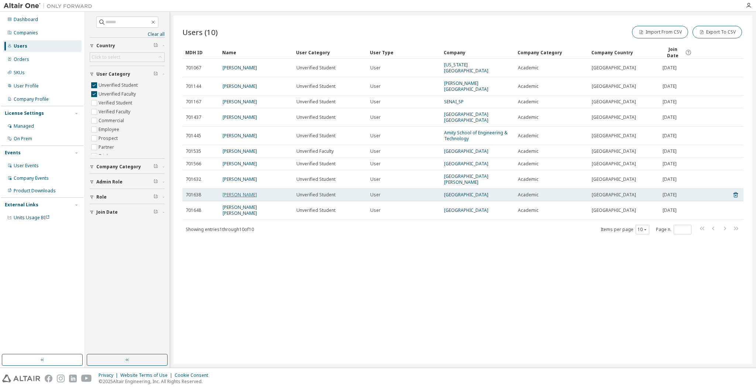
click at [238, 192] on link "[PERSON_NAME]" at bounding box center [240, 195] width 34 height 6
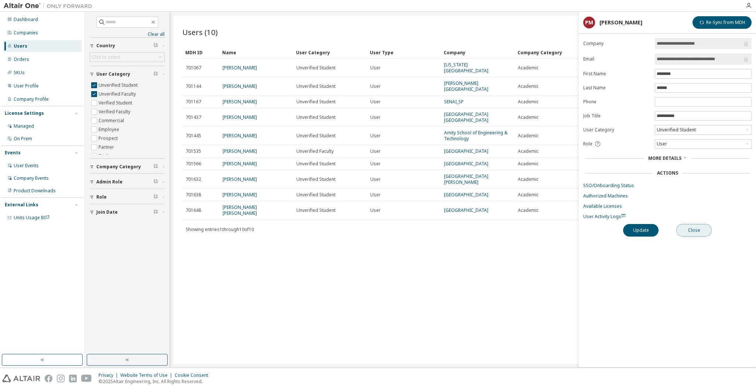
click at [700, 231] on button "Close" at bounding box center [693, 230] width 35 height 13
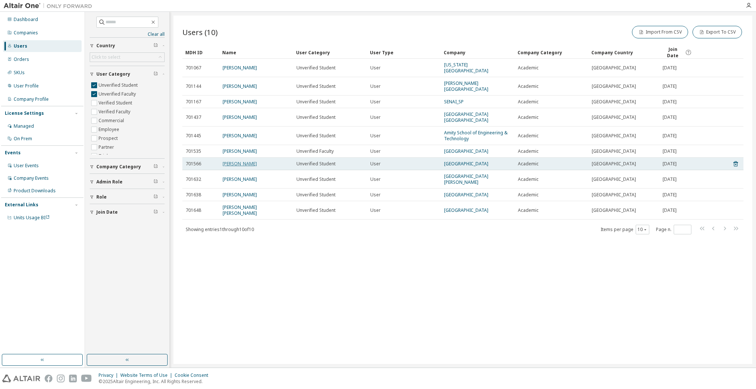
click at [244, 161] on link "[PERSON_NAME]" at bounding box center [240, 164] width 34 height 6
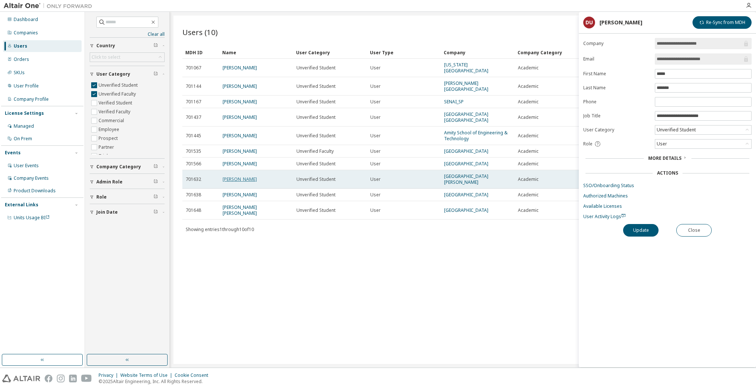
click at [233, 176] on link "[PERSON_NAME]" at bounding box center [240, 179] width 34 height 6
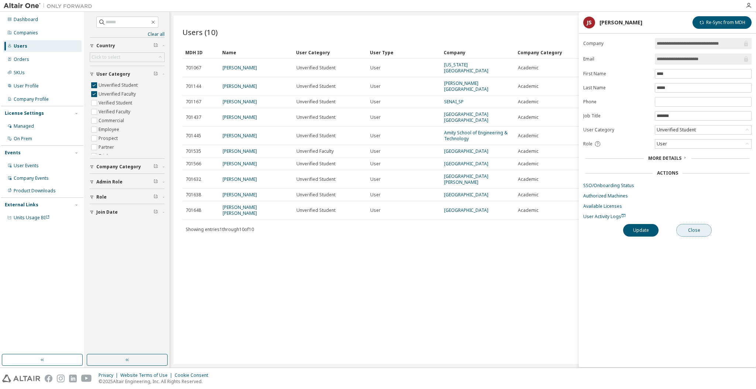
click at [709, 233] on button "Close" at bounding box center [693, 230] width 35 height 13
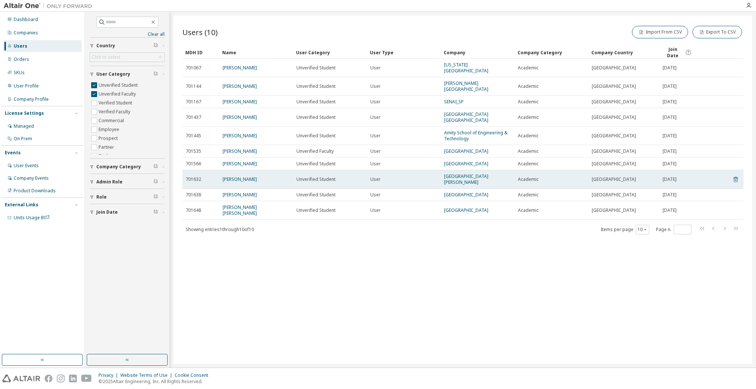
click at [735, 179] on icon at bounding box center [735, 180] width 2 height 2
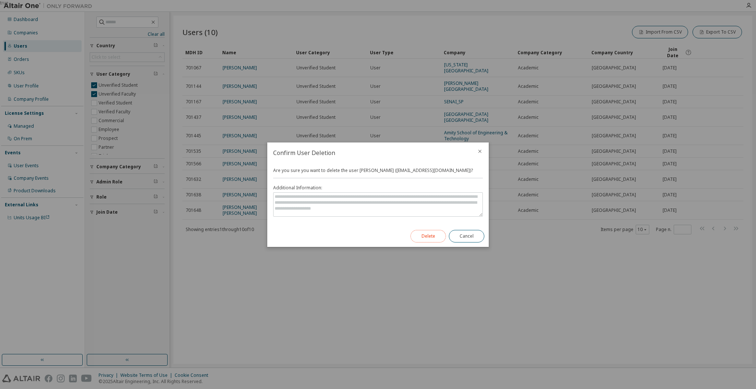
click at [426, 237] on button "Delete" at bounding box center [427, 236] width 35 height 13
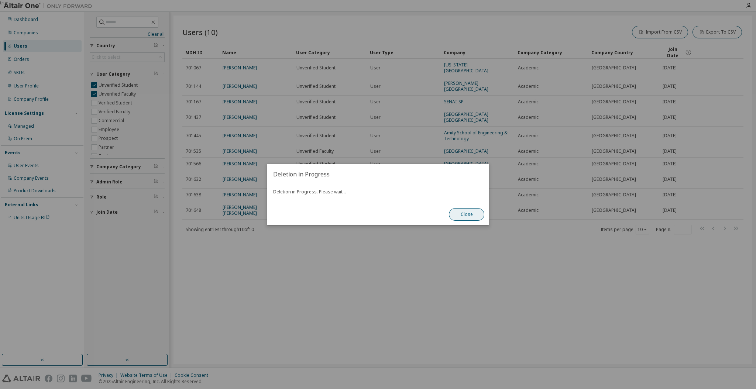
click at [465, 220] on button "Close" at bounding box center [466, 214] width 35 height 13
click at [466, 215] on button "Close" at bounding box center [466, 214] width 35 height 13
click at [393, 240] on div "true" at bounding box center [378, 194] width 756 height 389
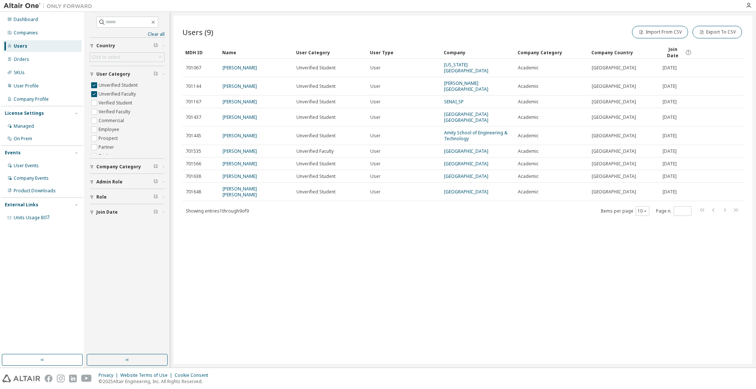
click at [393, 240] on div "Users (9) Import From CSV Export To CSV Clear Load Save Save As Field Operator …" at bounding box center [462, 190] width 579 height 348
